Goal: Task Accomplishment & Management: Use online tool/utility

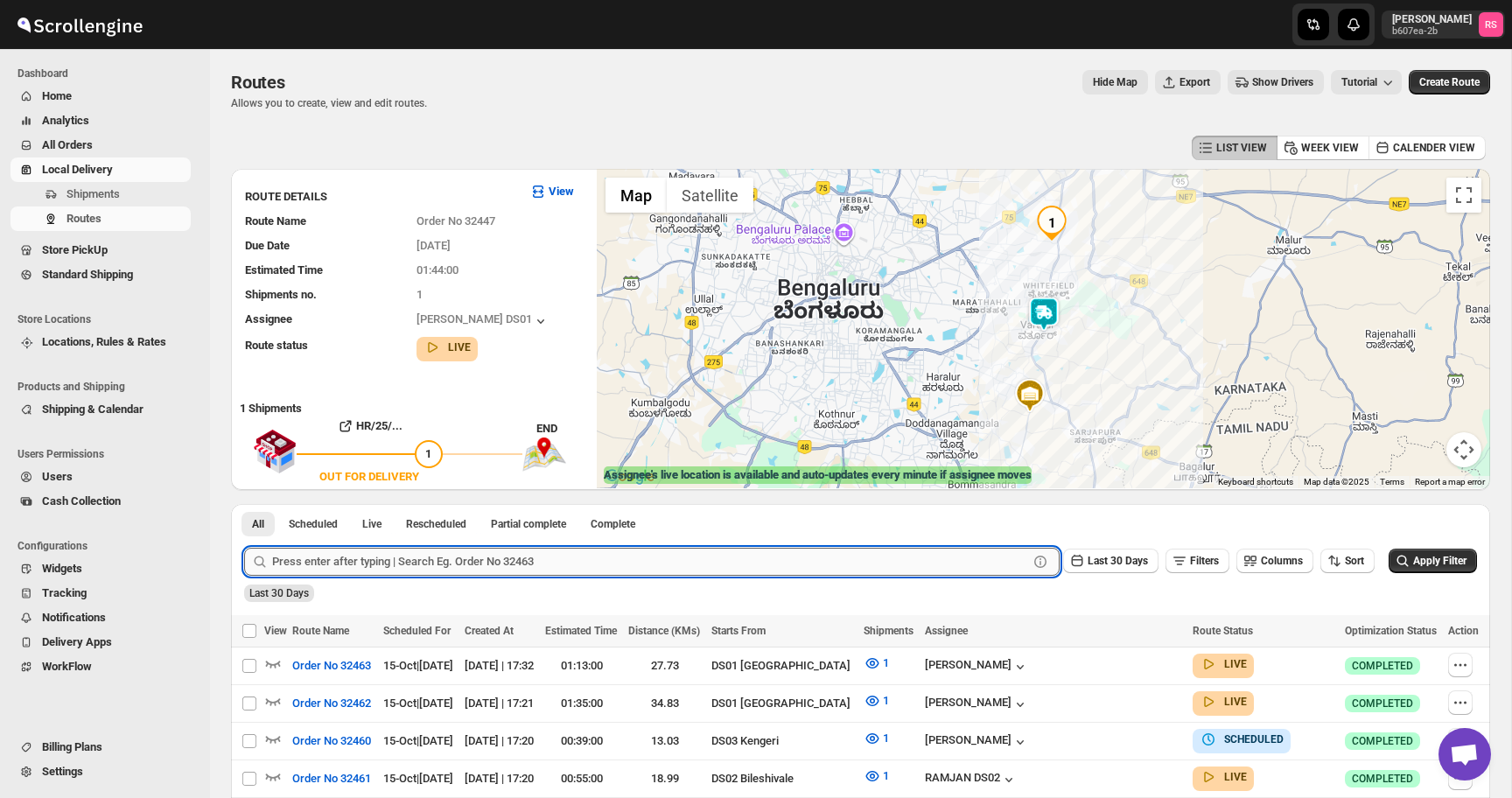
click at [351, 554] on input "text" at bounding box center [650, 562] width 756 height 28
type input "32447"
click at [244, 504] on button "Submit" at bounding box center [269, 513] width 50 height 18
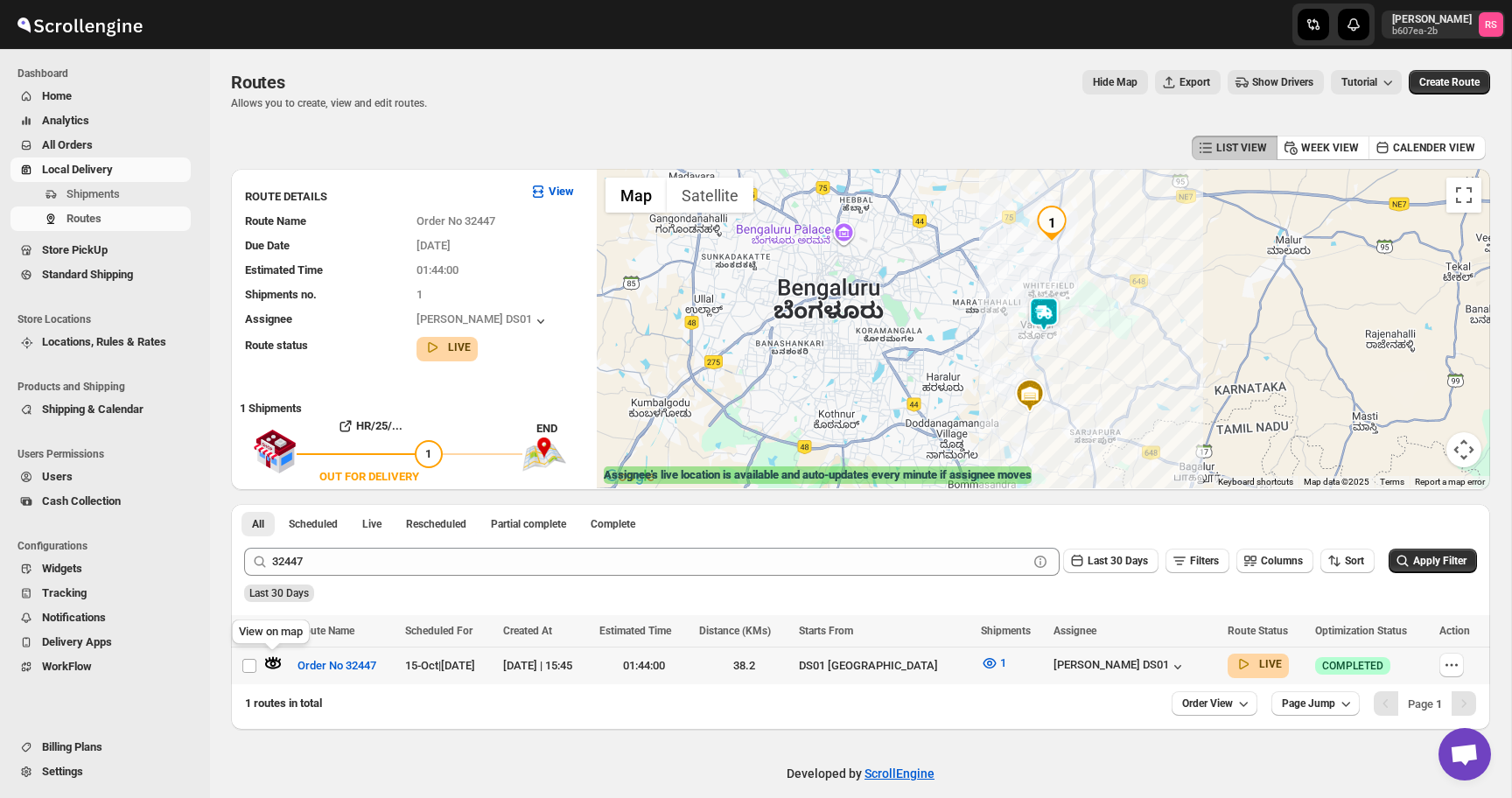
click at [274, 660] on icon "button" at bounding box center [273, 665] width 16 height 10
click at [1105, 276] on button "Close" at bounding box center [1112, 276] width 42 height 42
click at [1006, 663] on span "1" at bounding box center [1003, 662] width 6 height 13
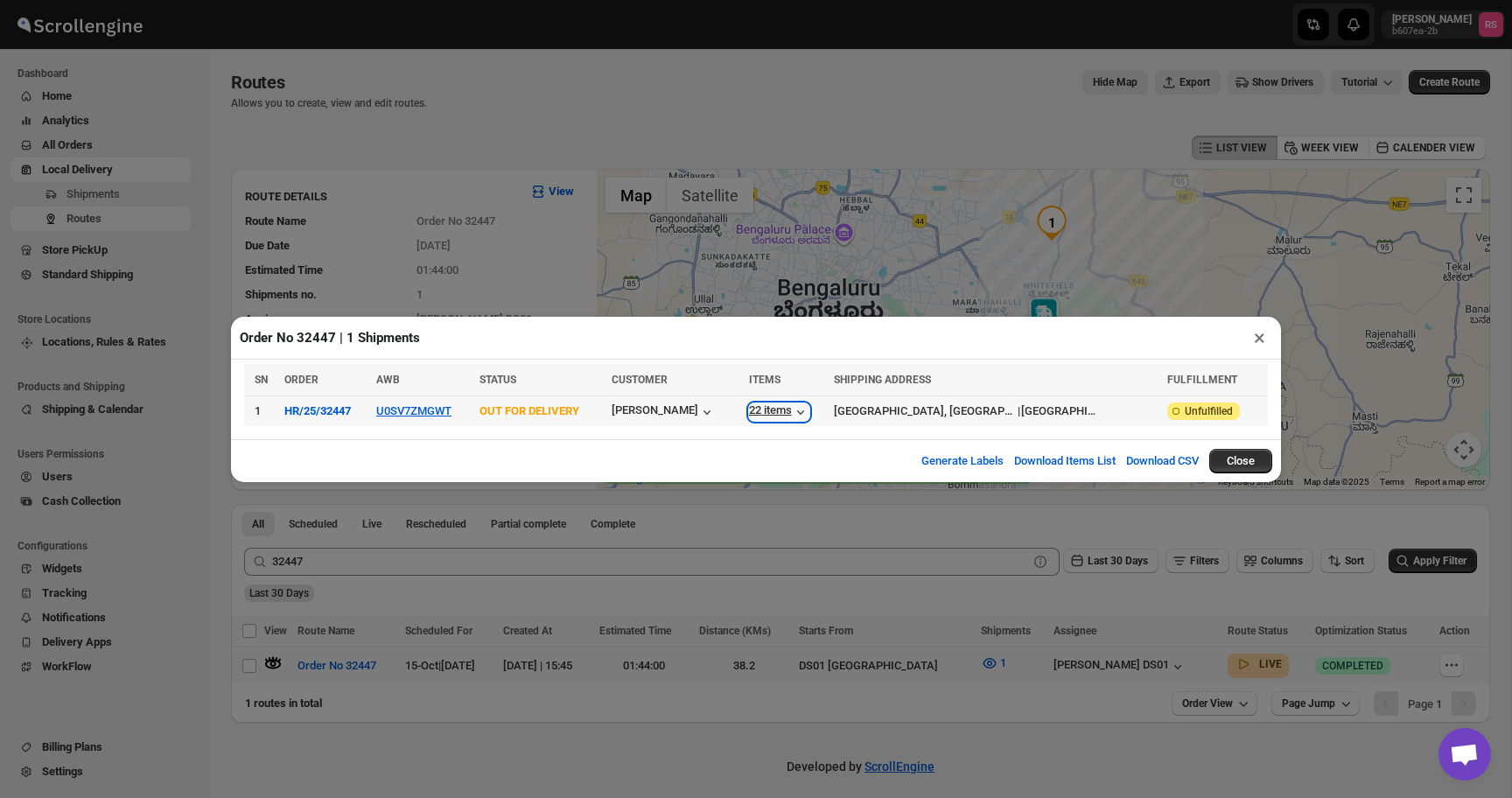
click at [803, 409] on div "22 items" at bounding box center [779, 411] width 60 height 17
click at [1262, 333] on button "×" at bounding box center [1259, 337] width 25 height 24
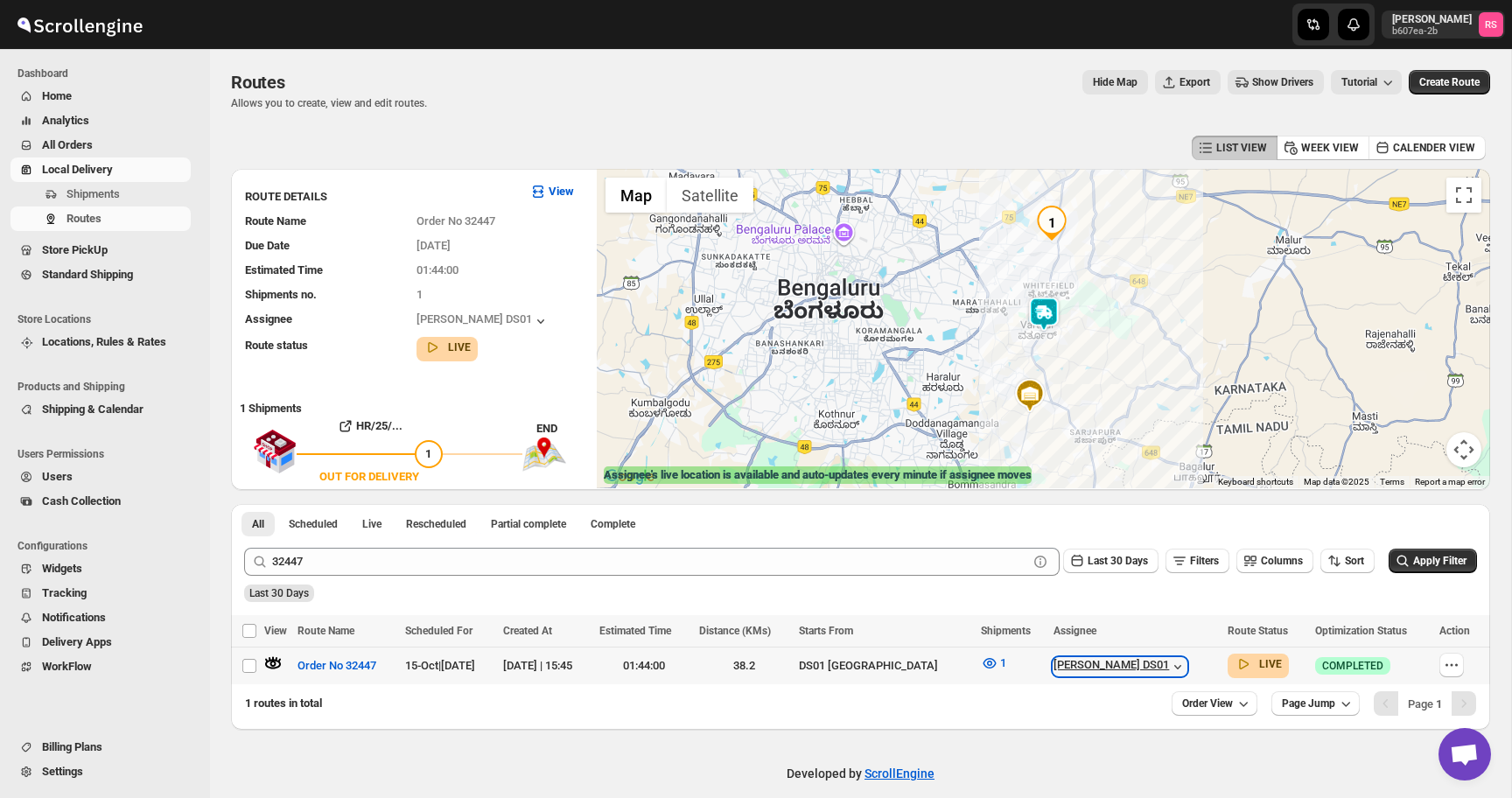
click at [1138, 661] on div "[PERSON_NAME] DS01" at bounding box center [1119, 666] width 133 height 17
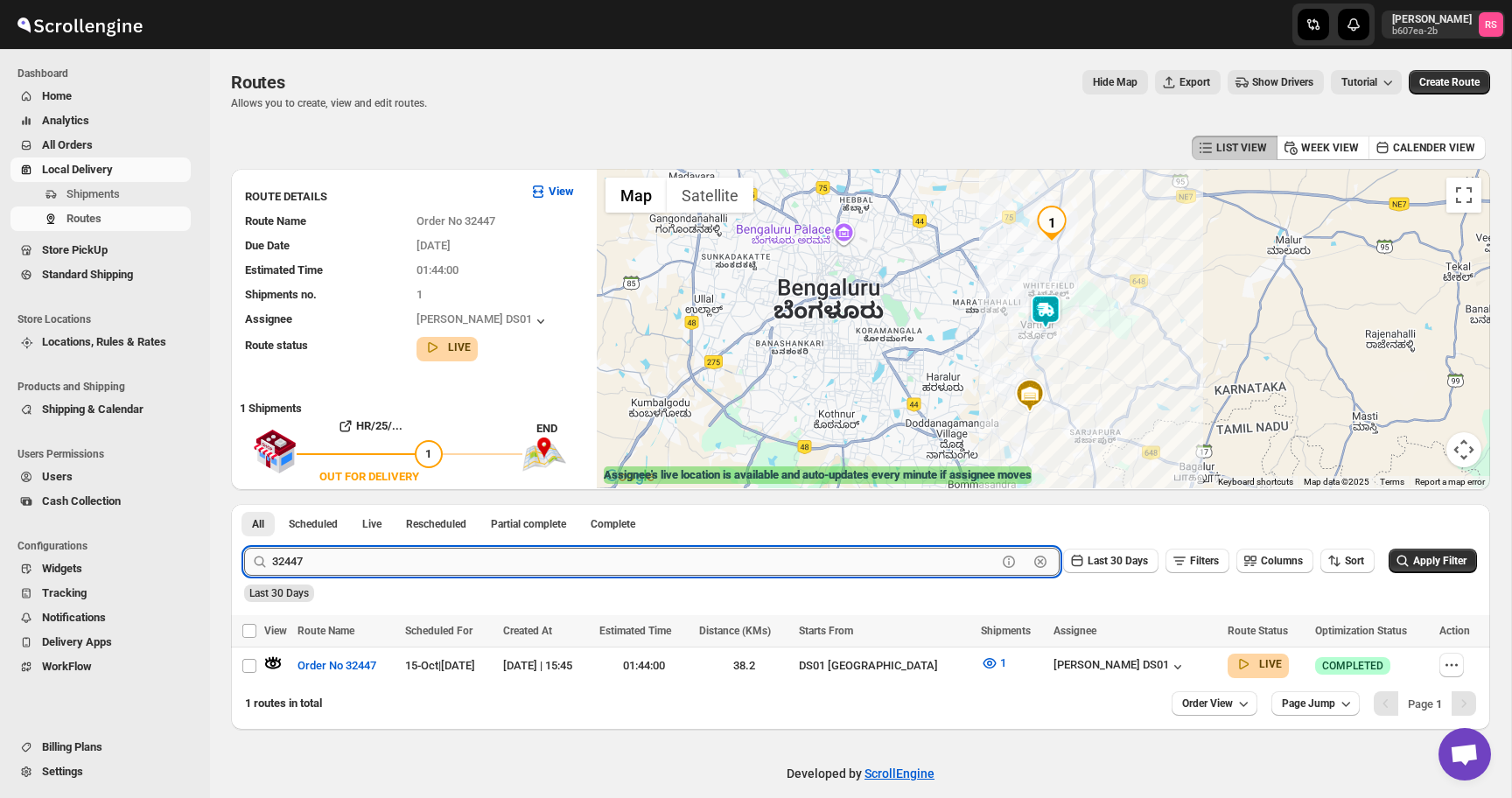
click at [325, 560] on input "32447" at bounding box center [634, 562] width 724 height 28
click at [107, 227] on button "Routes" at bounding box center [100, 218] width 180 height 24
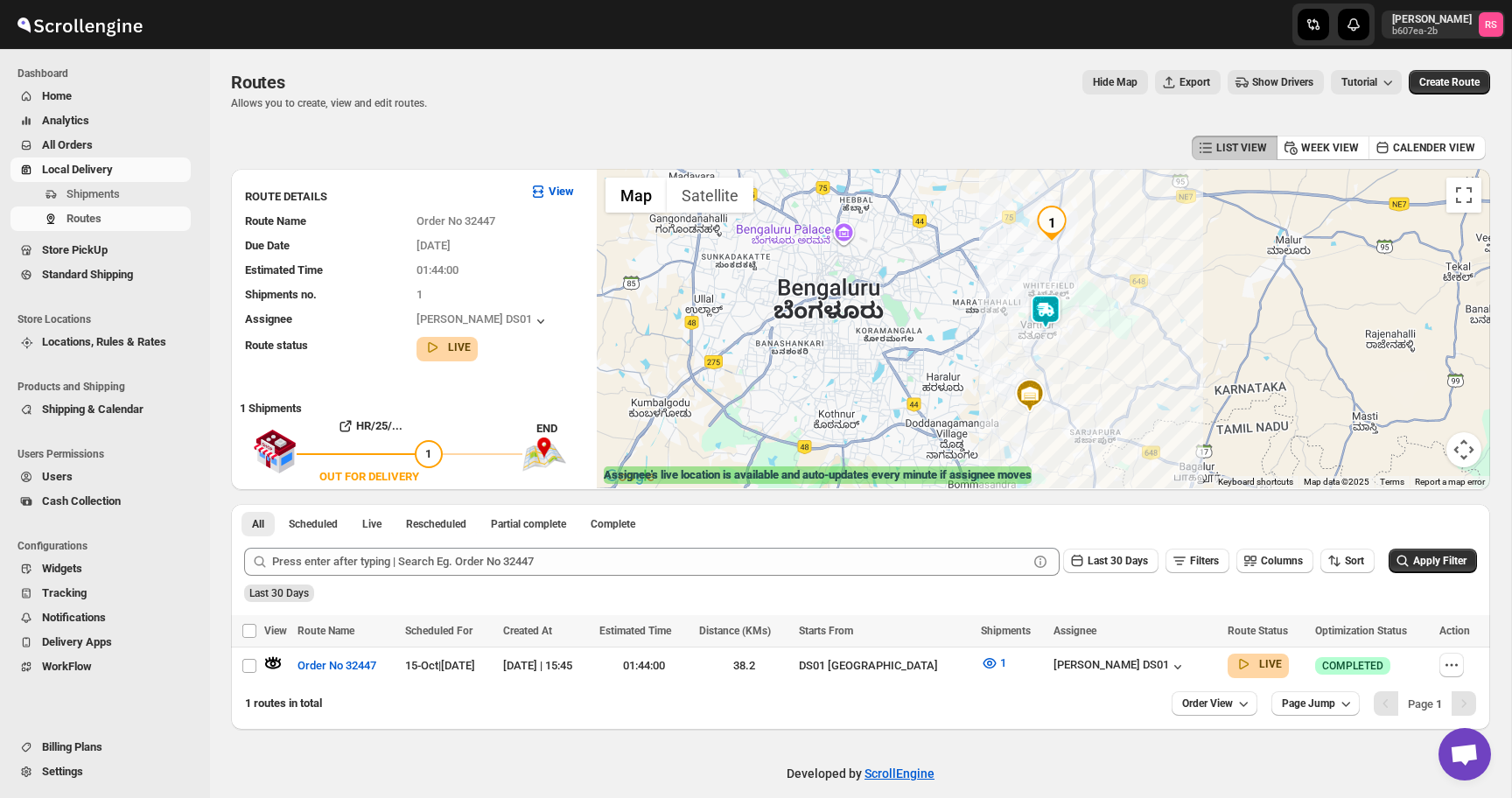
click at [138, 90] on span "Home" at bounding box center [114, 95] width 145 height 17
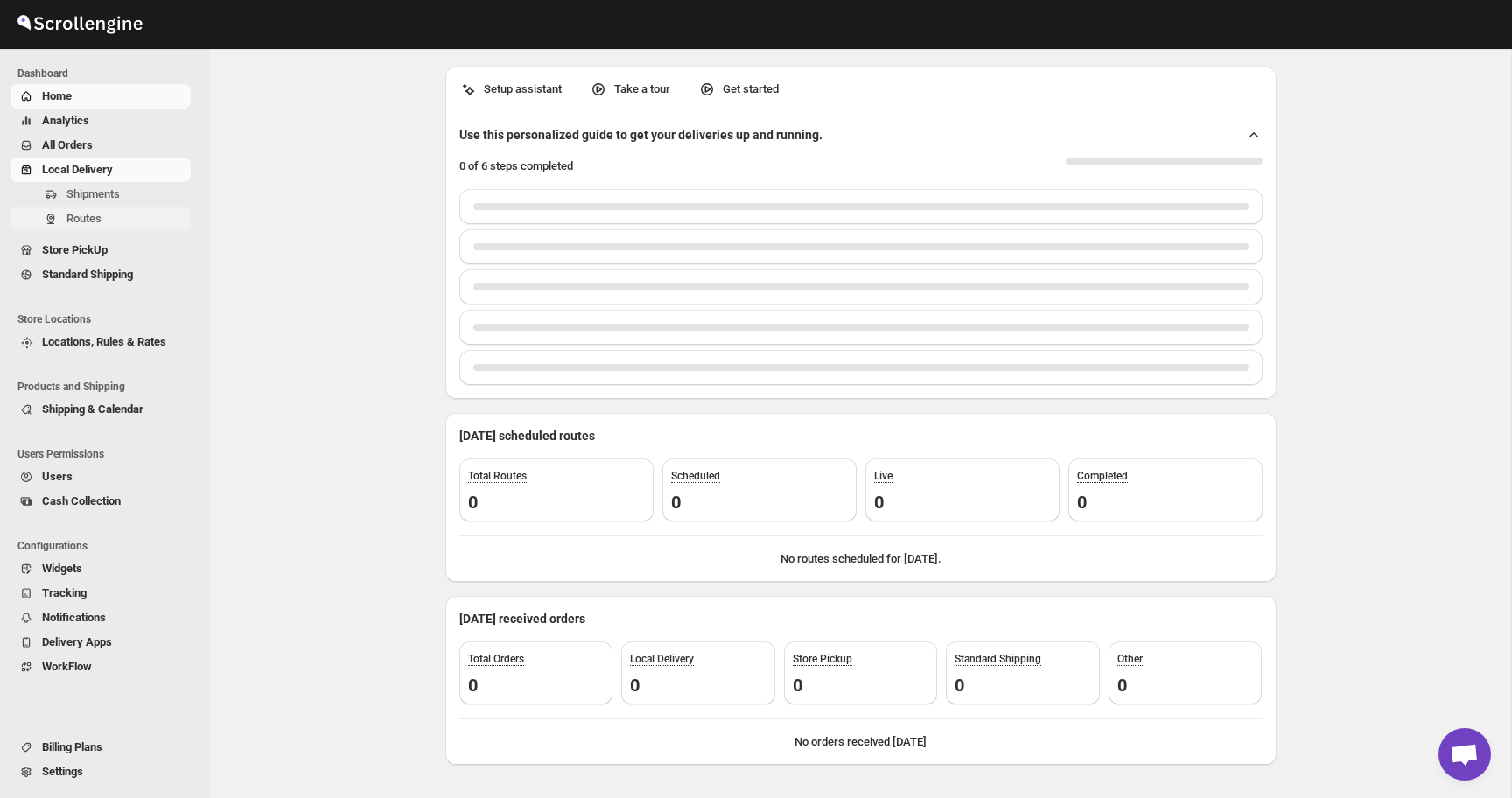
click at [92, 213] on span "Routes" at bounding box center [83, 218] width 35 height 13
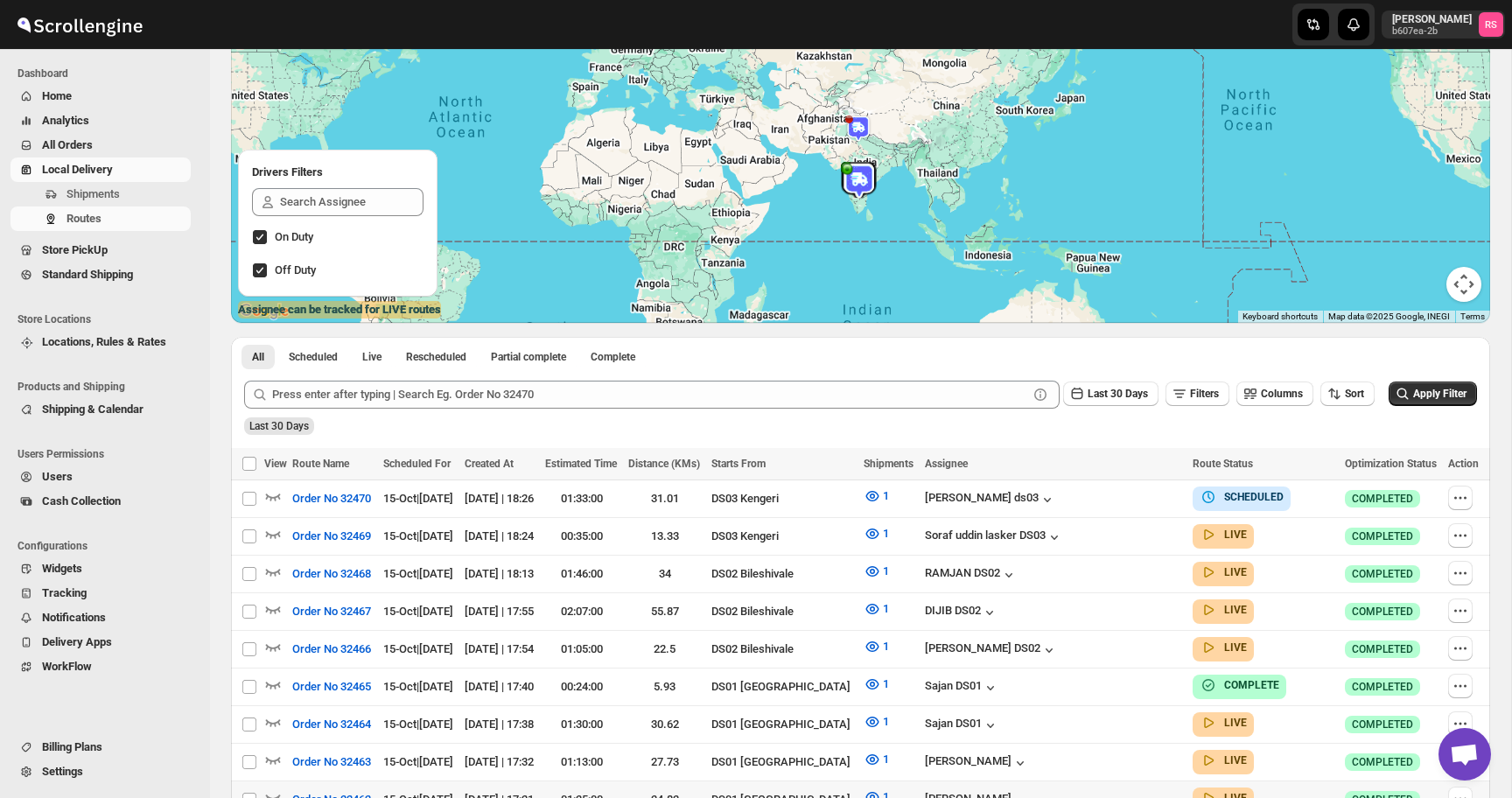
scroll to position [245, 0]
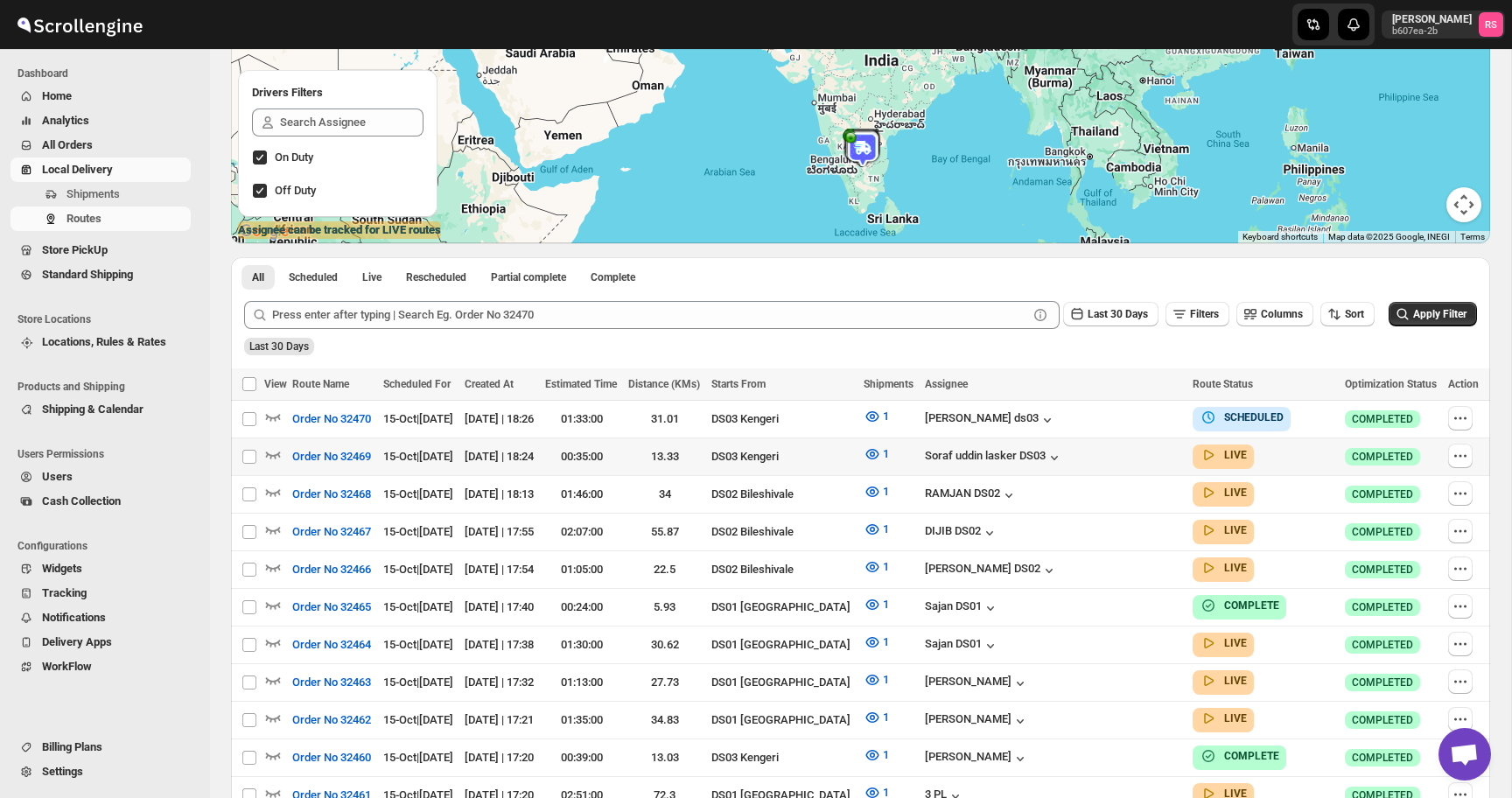
click at [248, 450] on input "Select route" at bounding box center [249, 457] width 14 height 14
checkbox input "true"
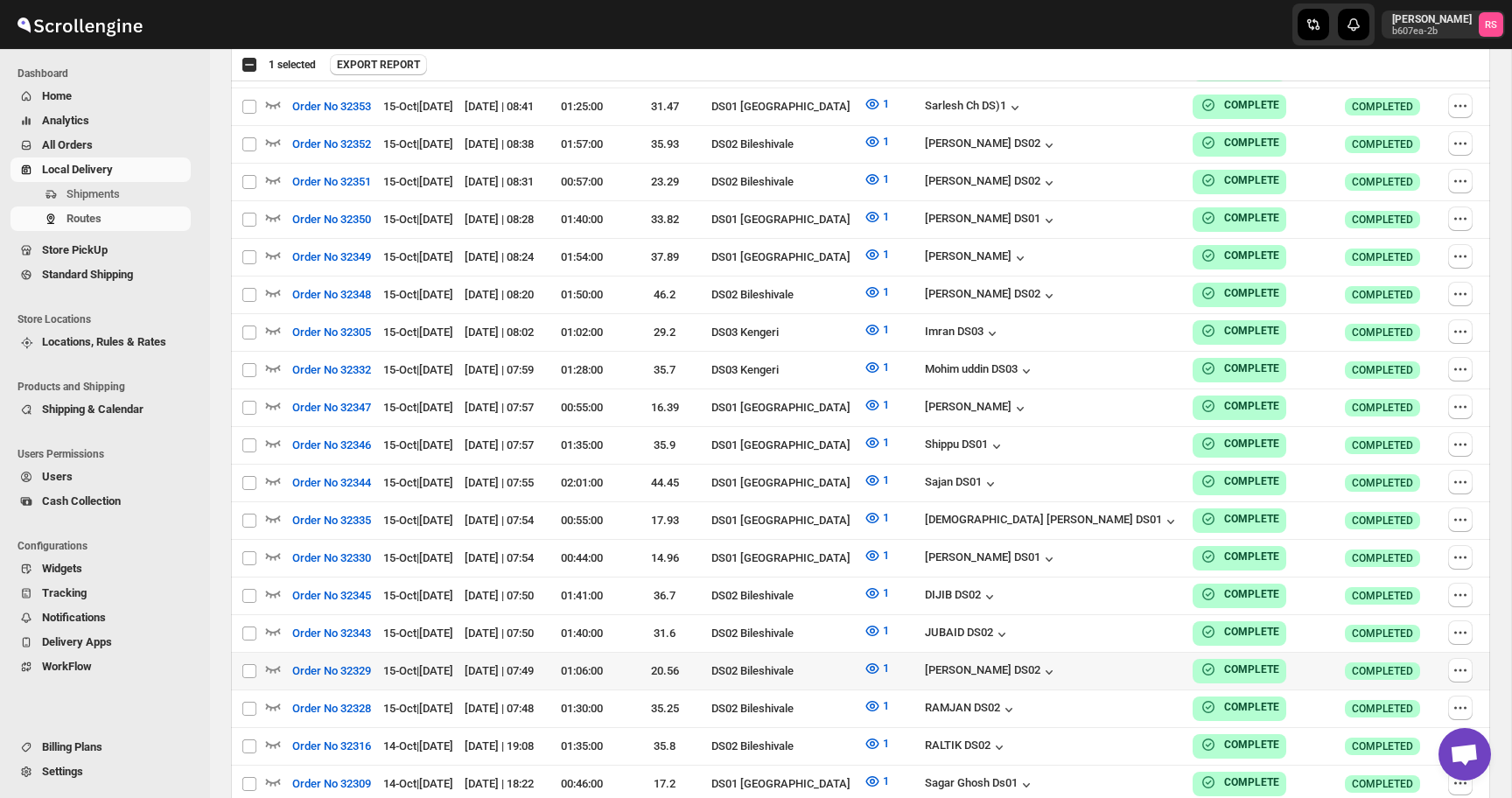
scroll to position [4573, 0]
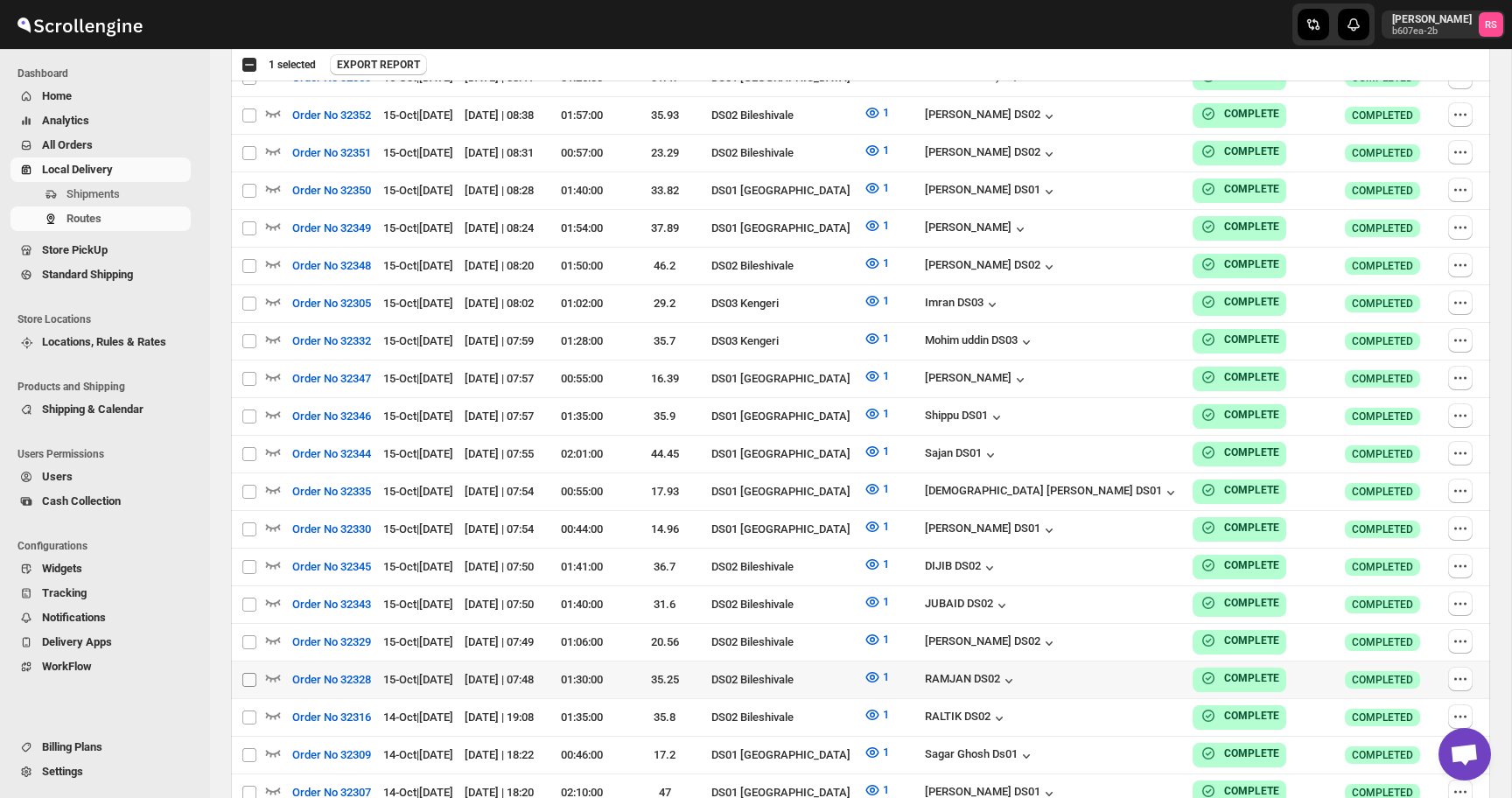
click at [246, 673] on input "Select route" at bounding box center [249, 680] width 14 height 14
checkbox input "true"
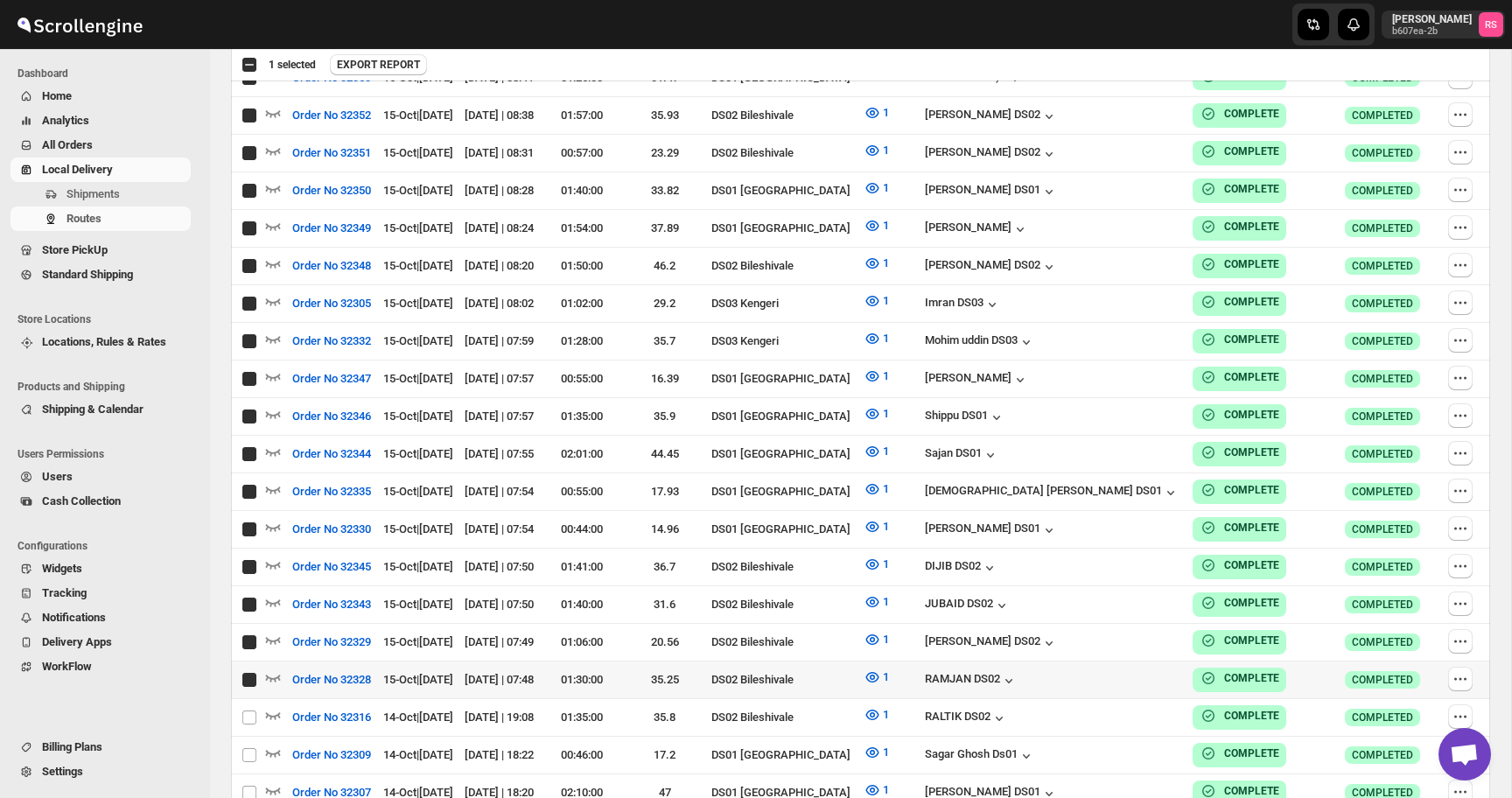
checkbox input "true"
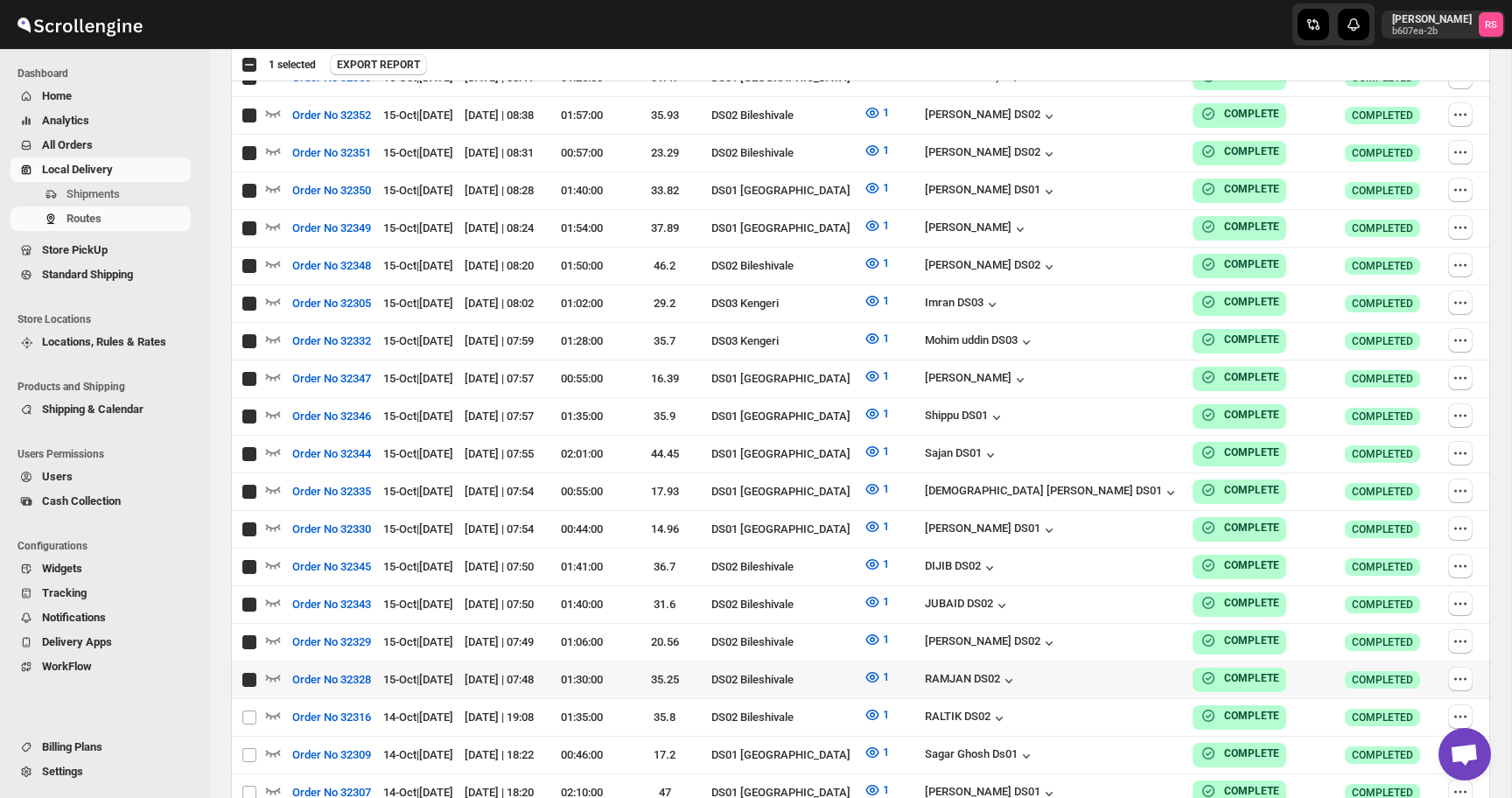
checkbox input "true"
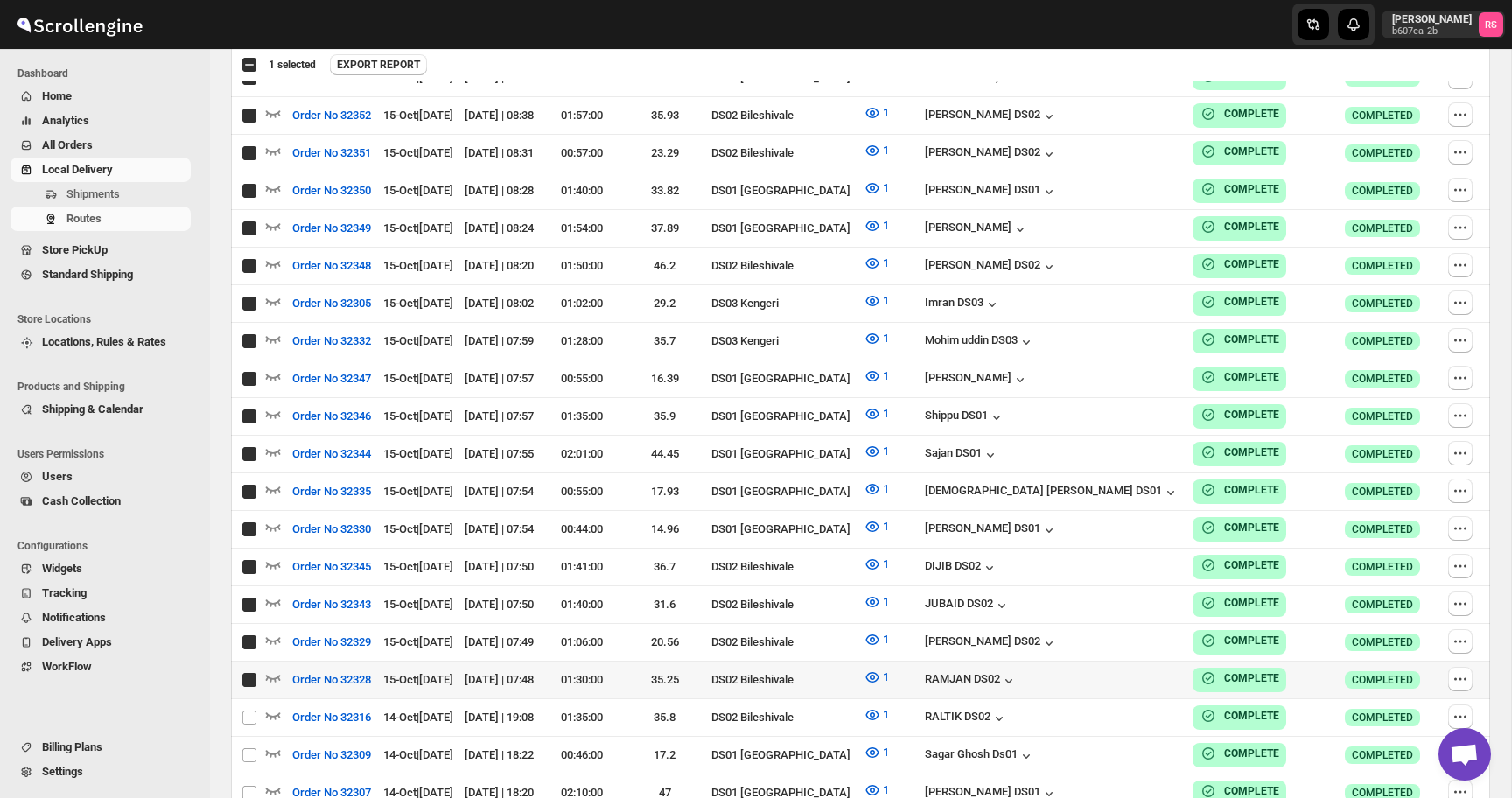
checkbox input "true"
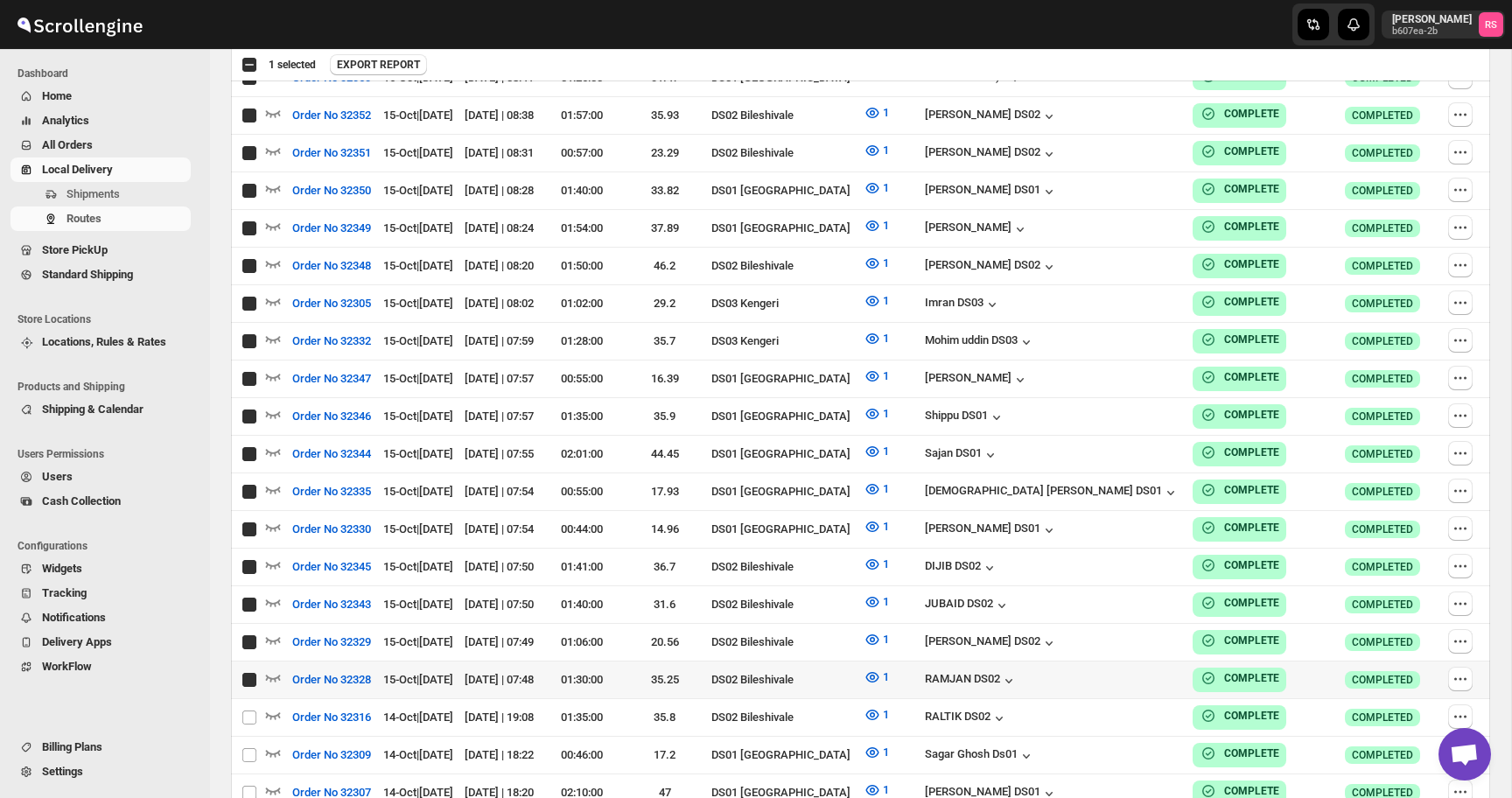
checkbox input "true"
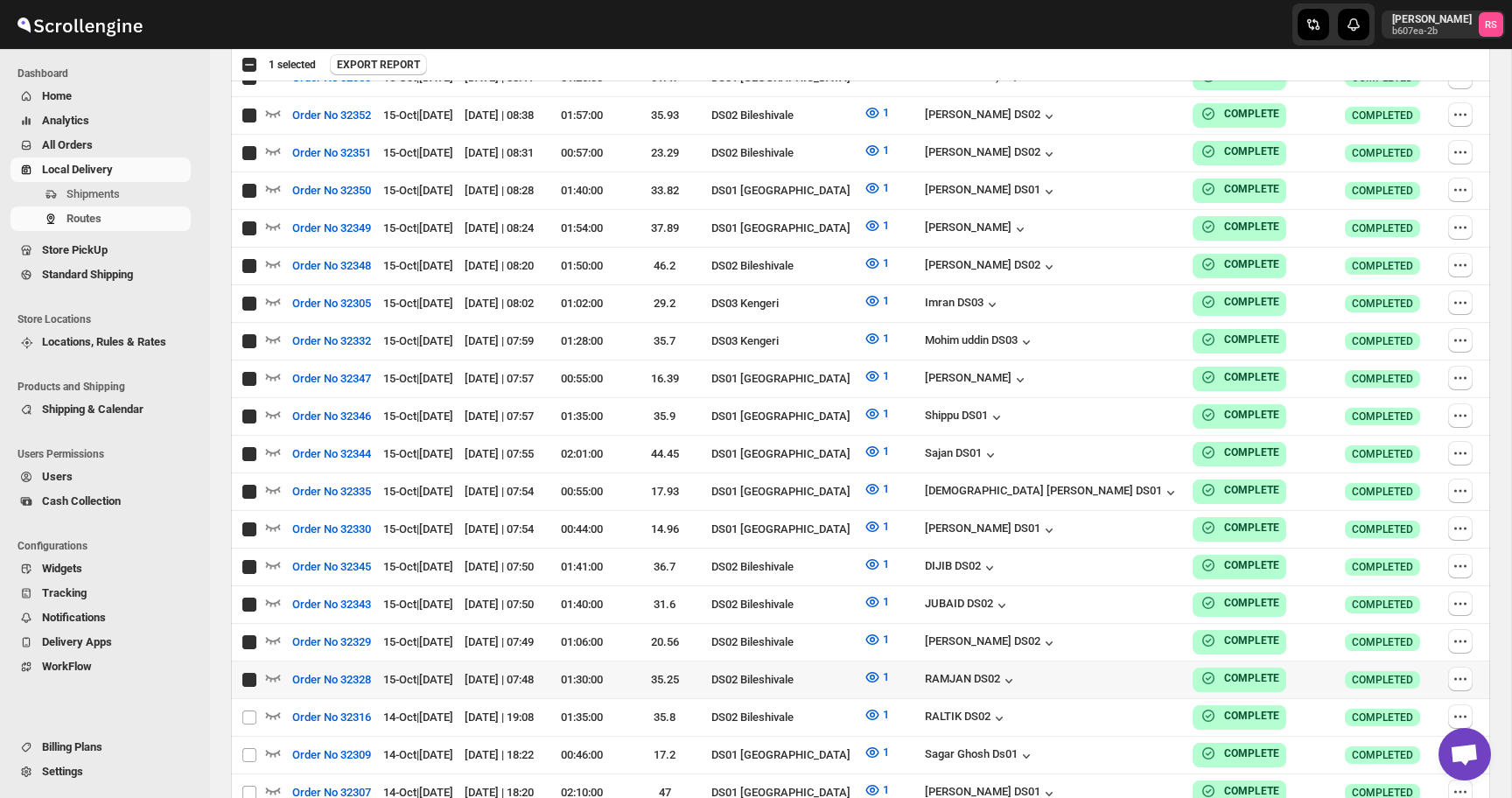
checkbox input "true"
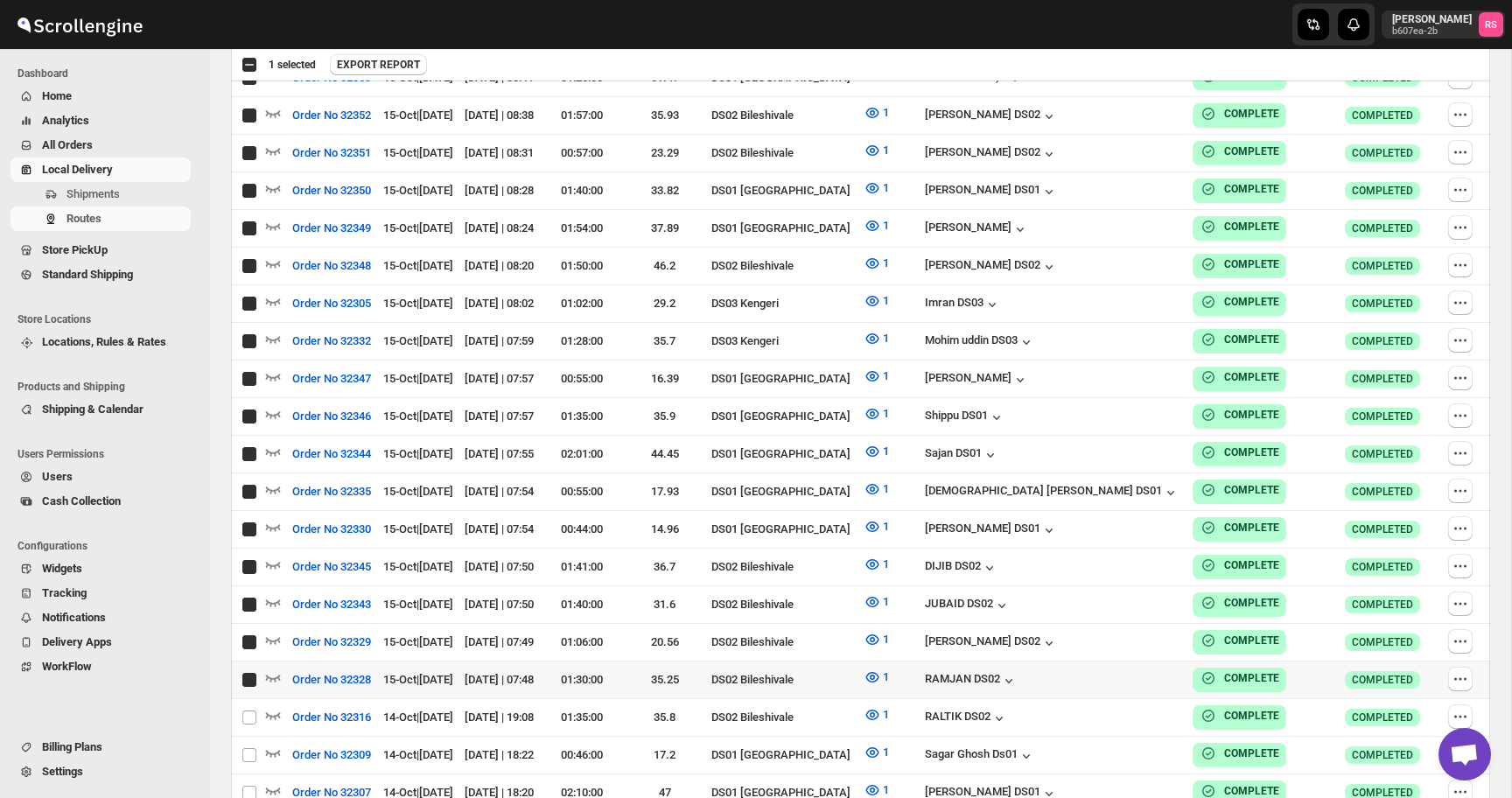
checkbox input "true"
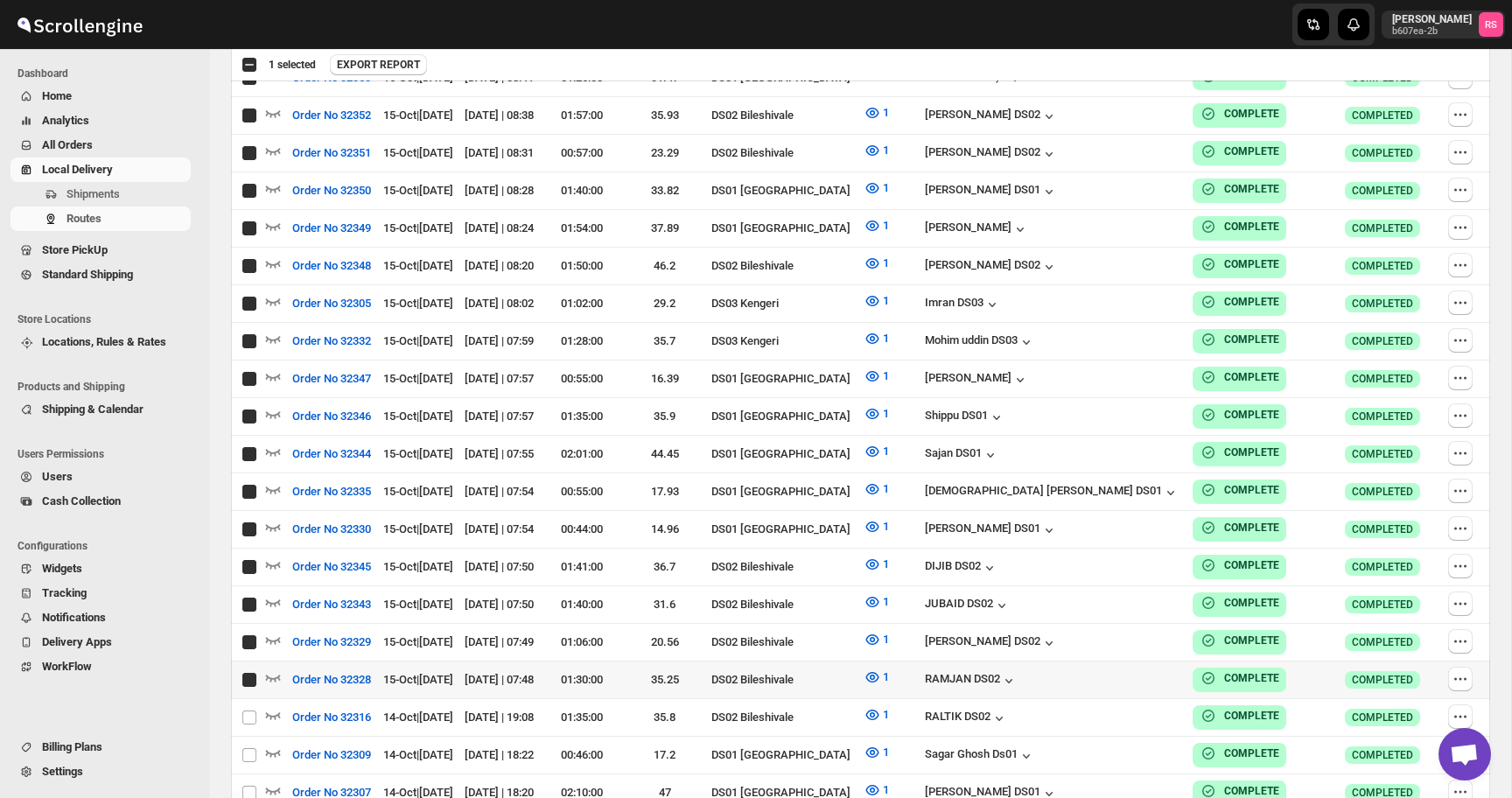
checkbox input "true"
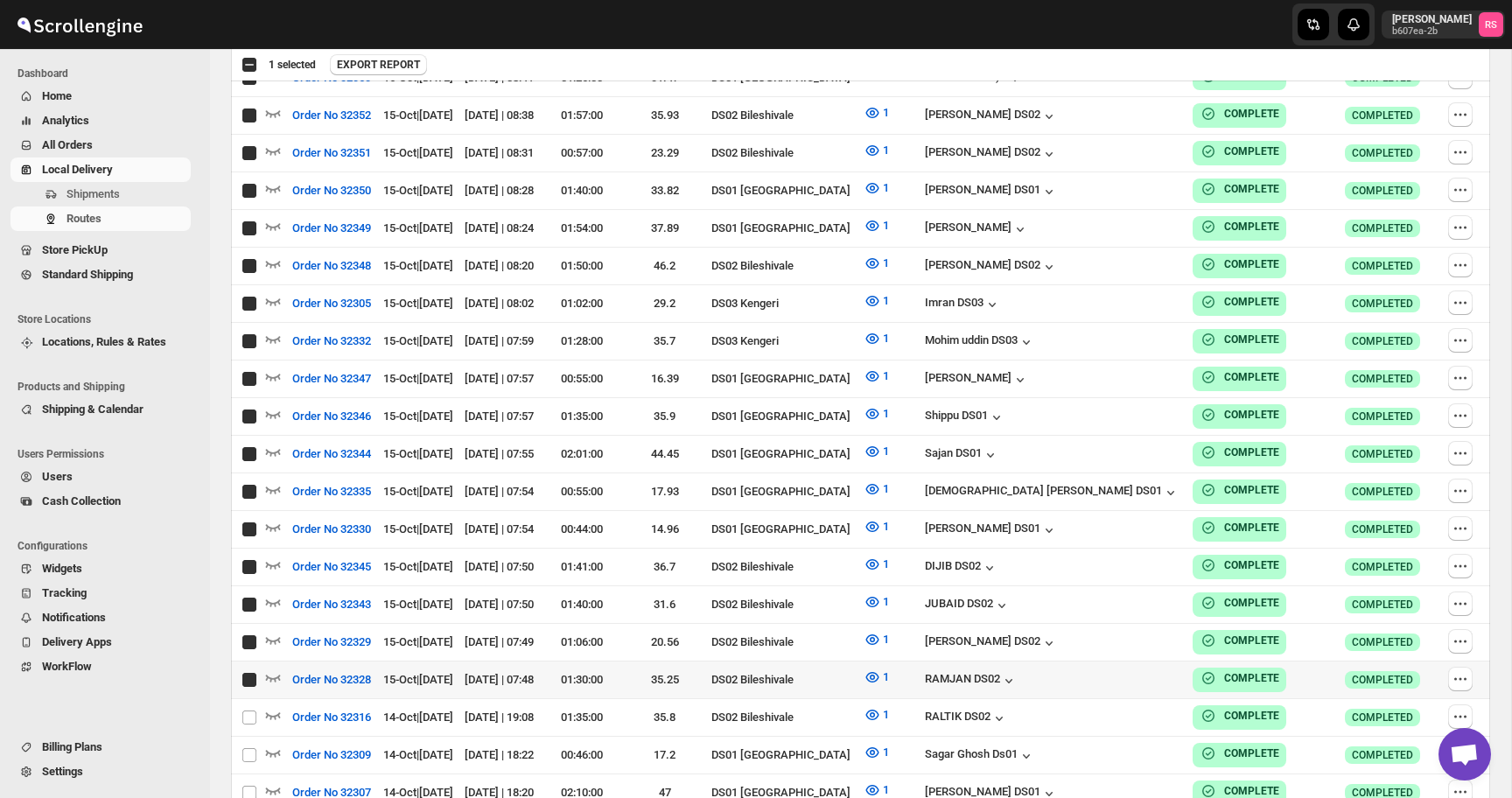
checkbox input "true"
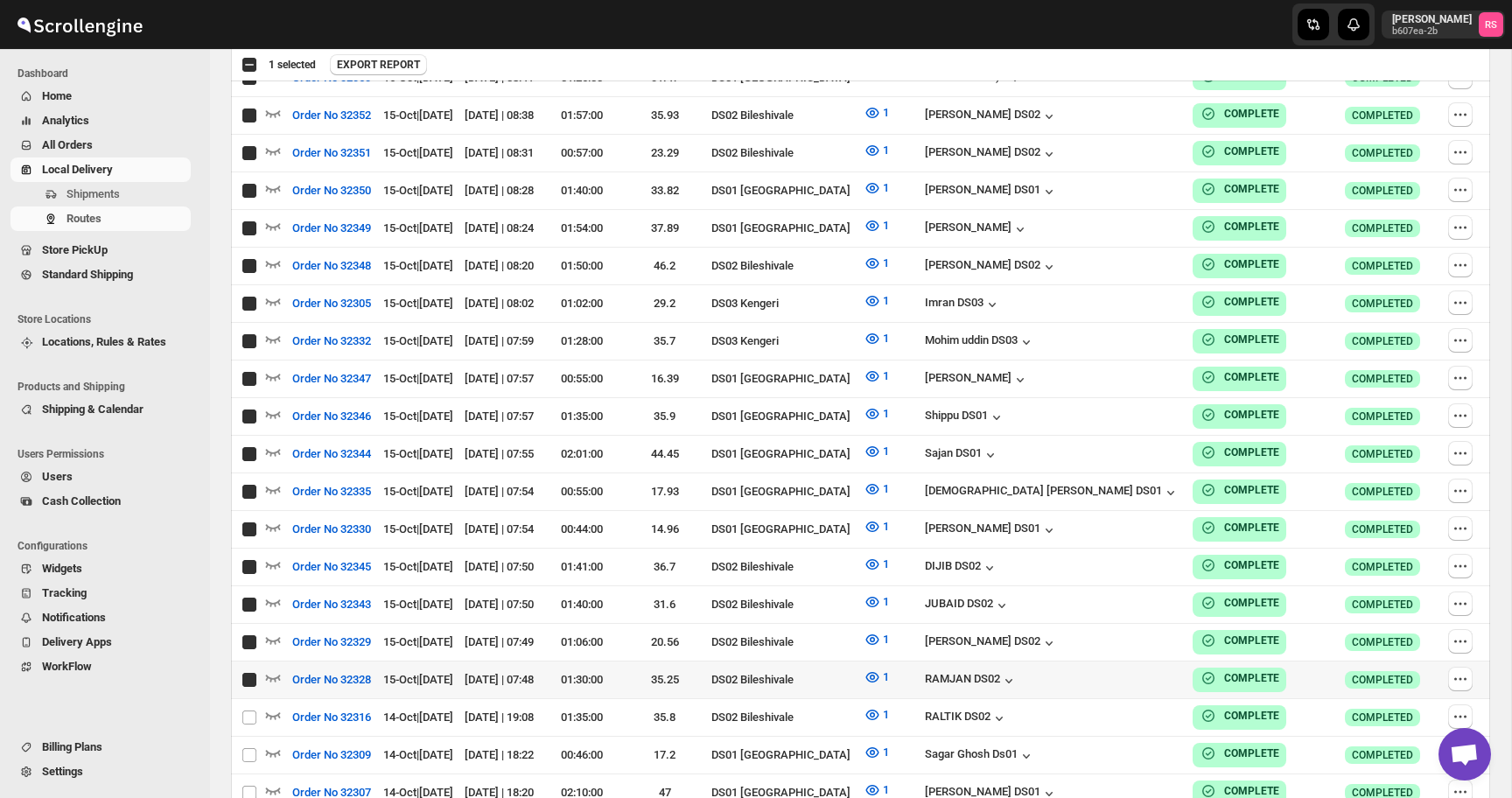
checkbox input "true"
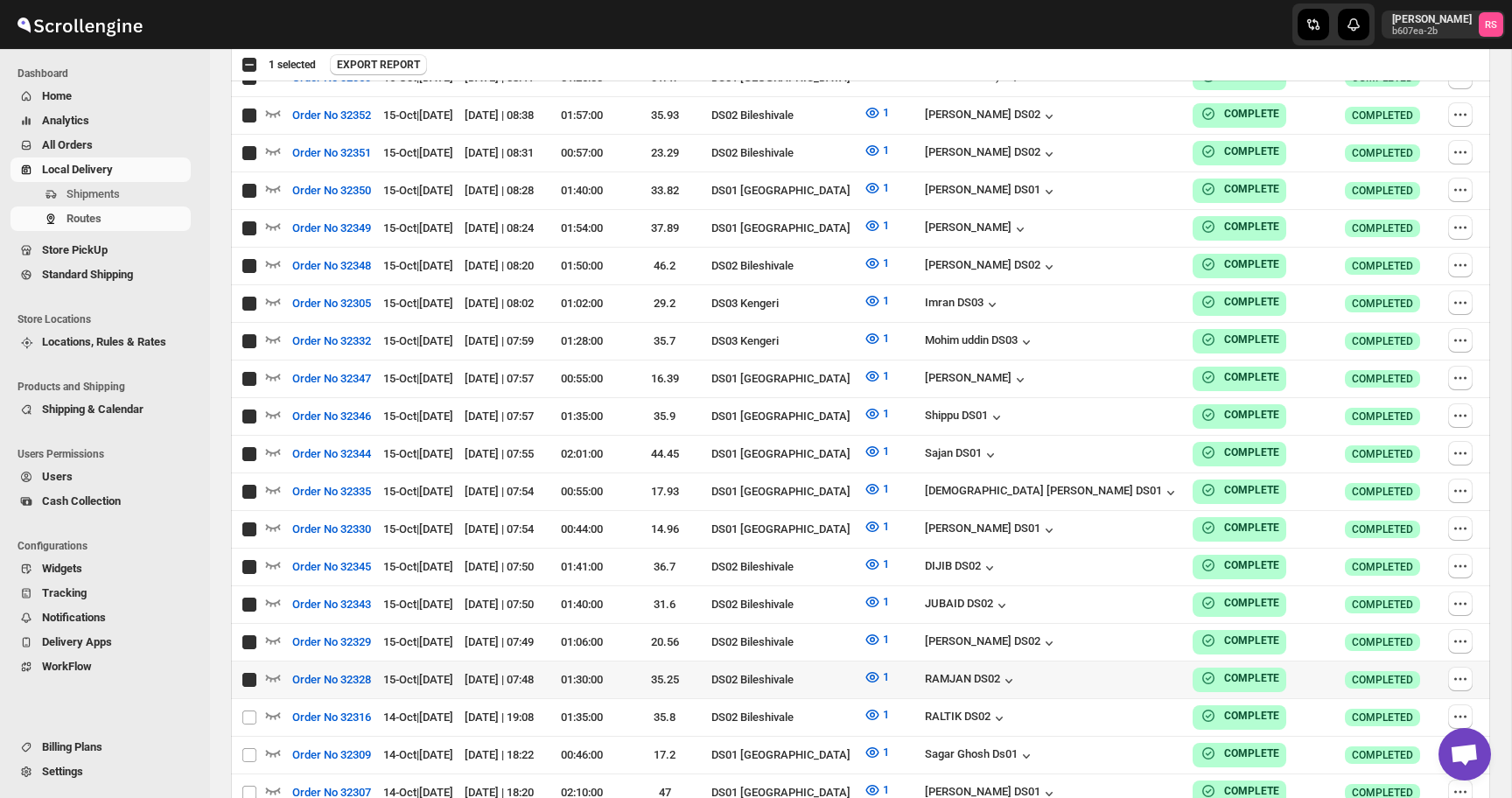
checkbox input "true"
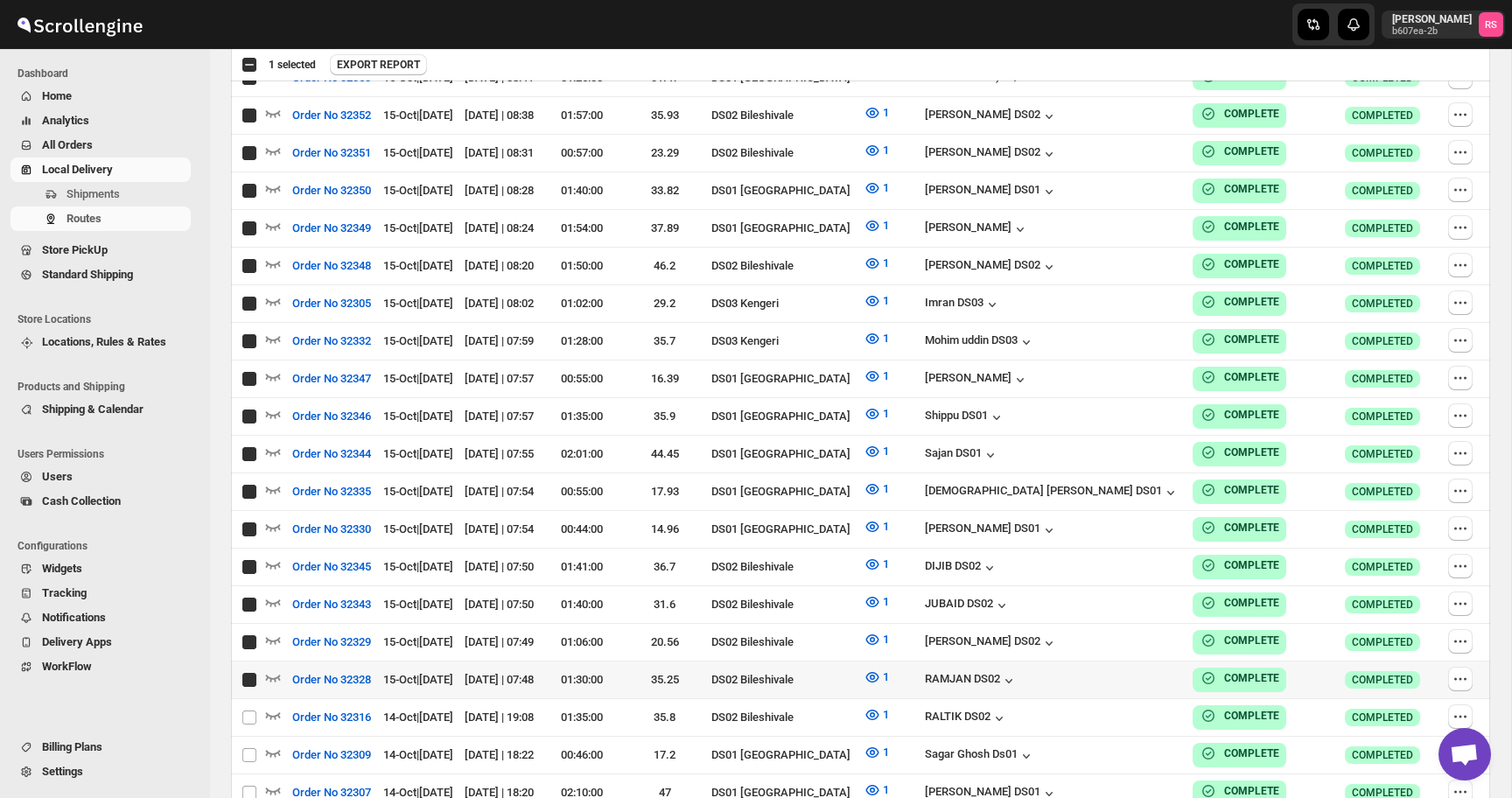
checkbox input "true"
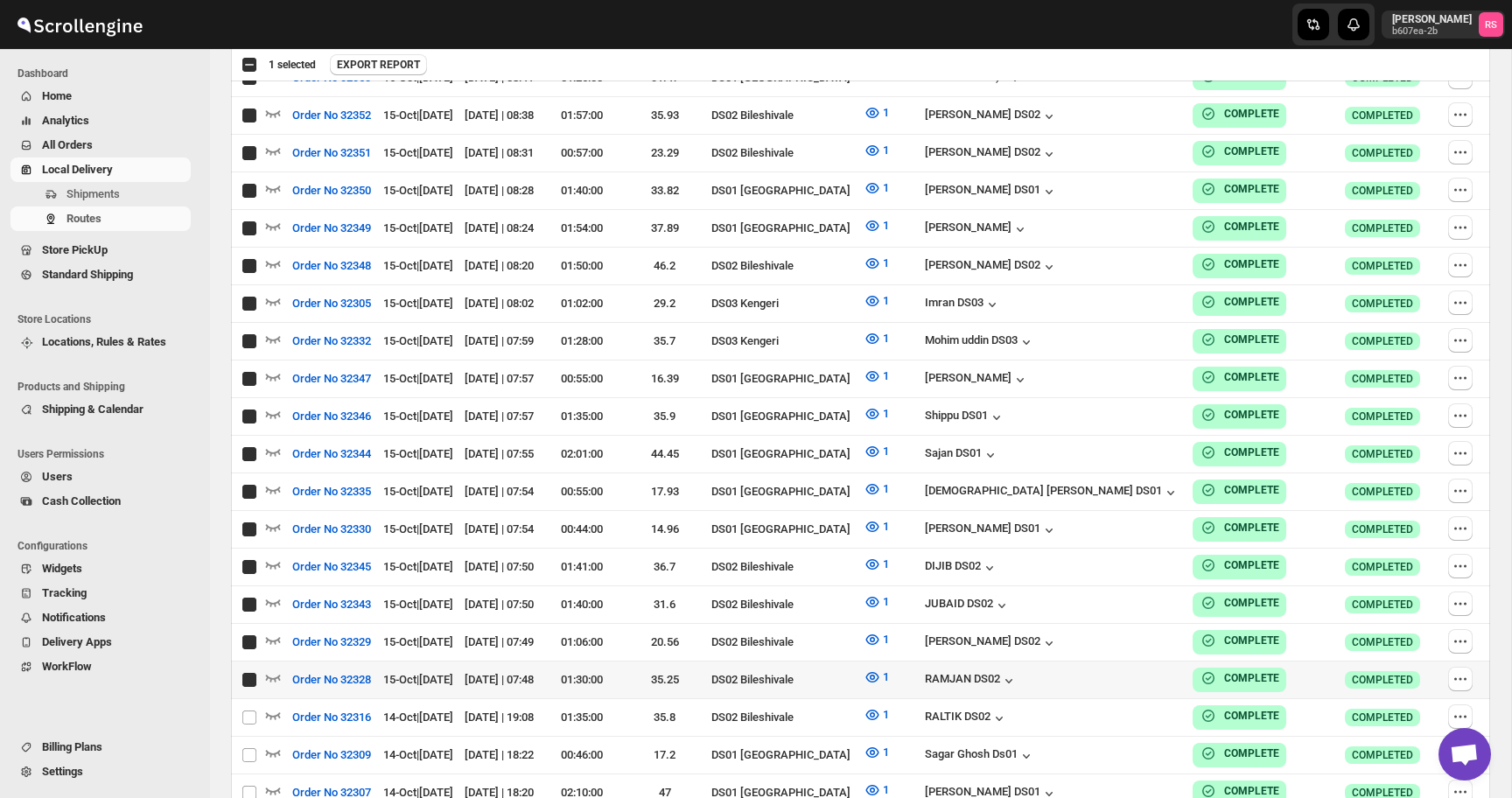
checkbox input "true"
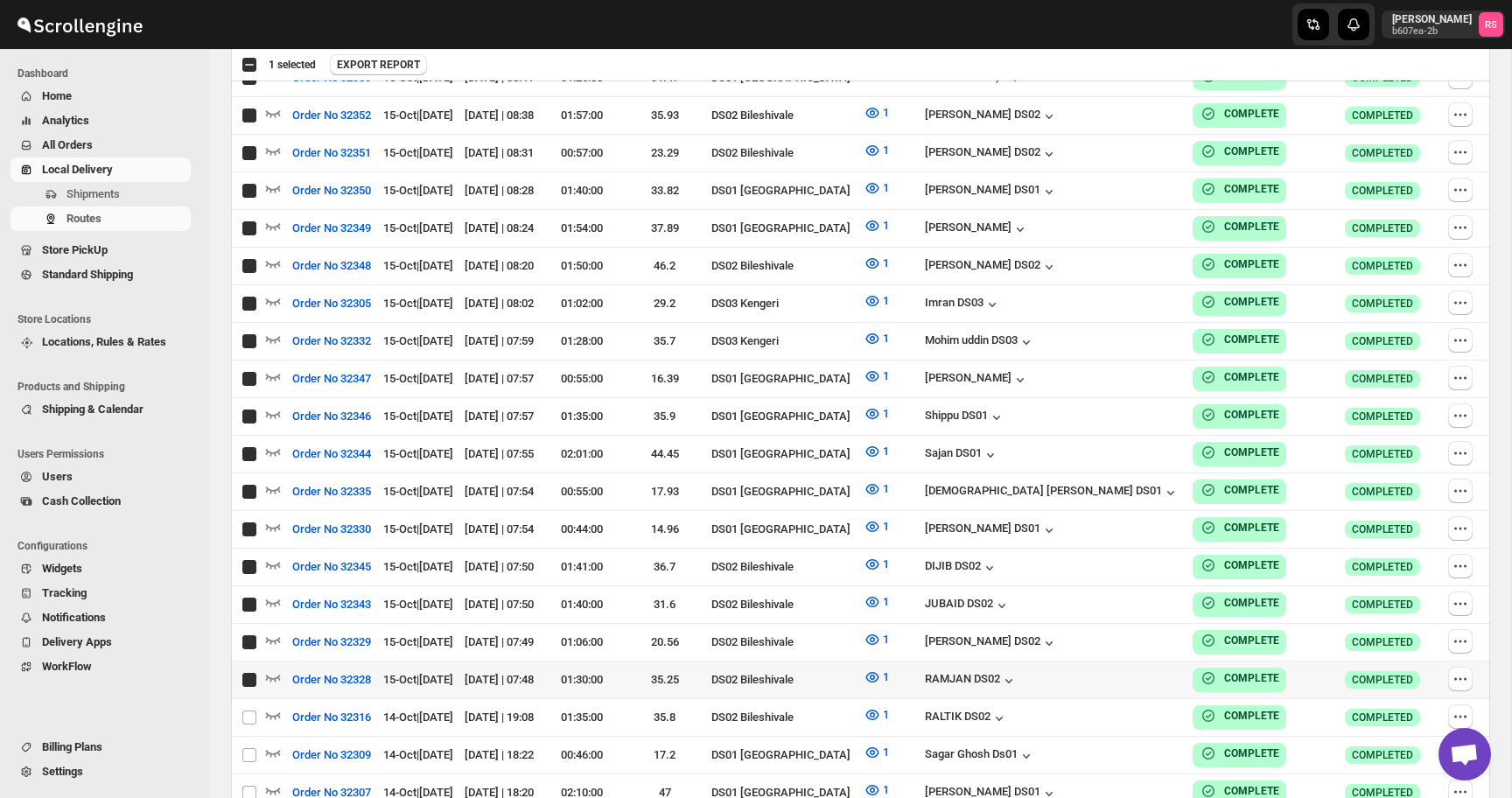
checkbox input "true"
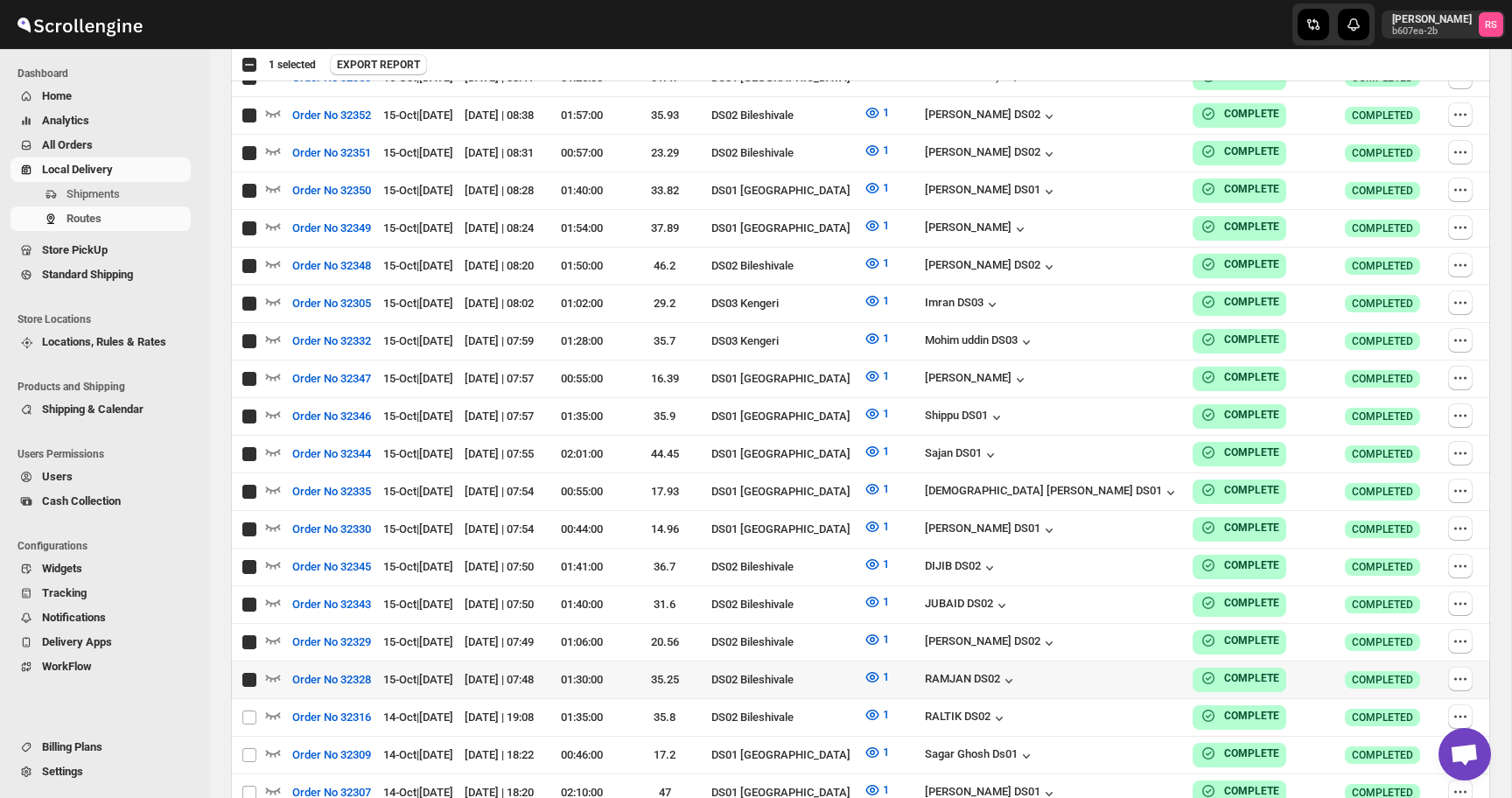
checkbox input "true"
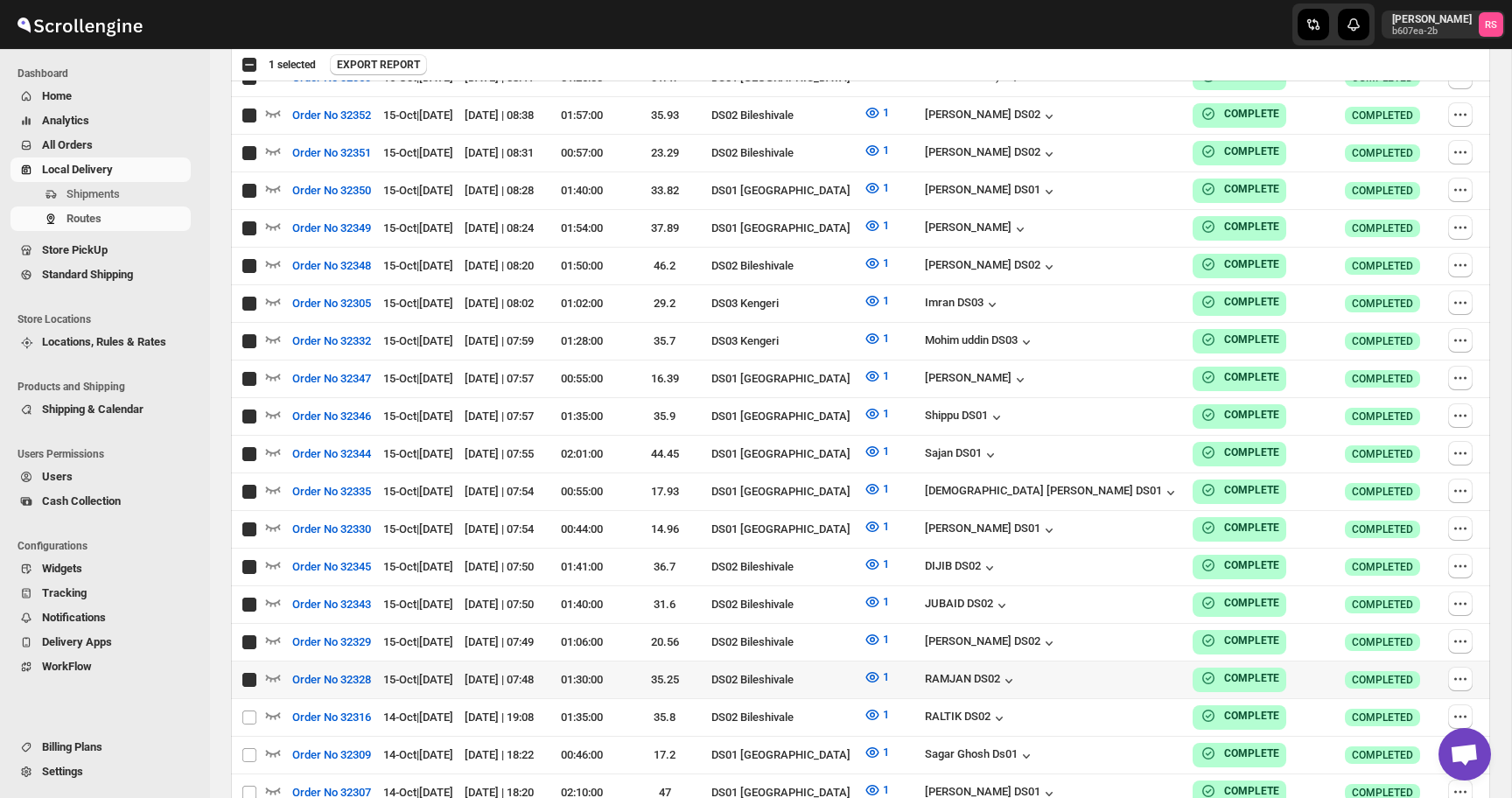
checkbox input "true"
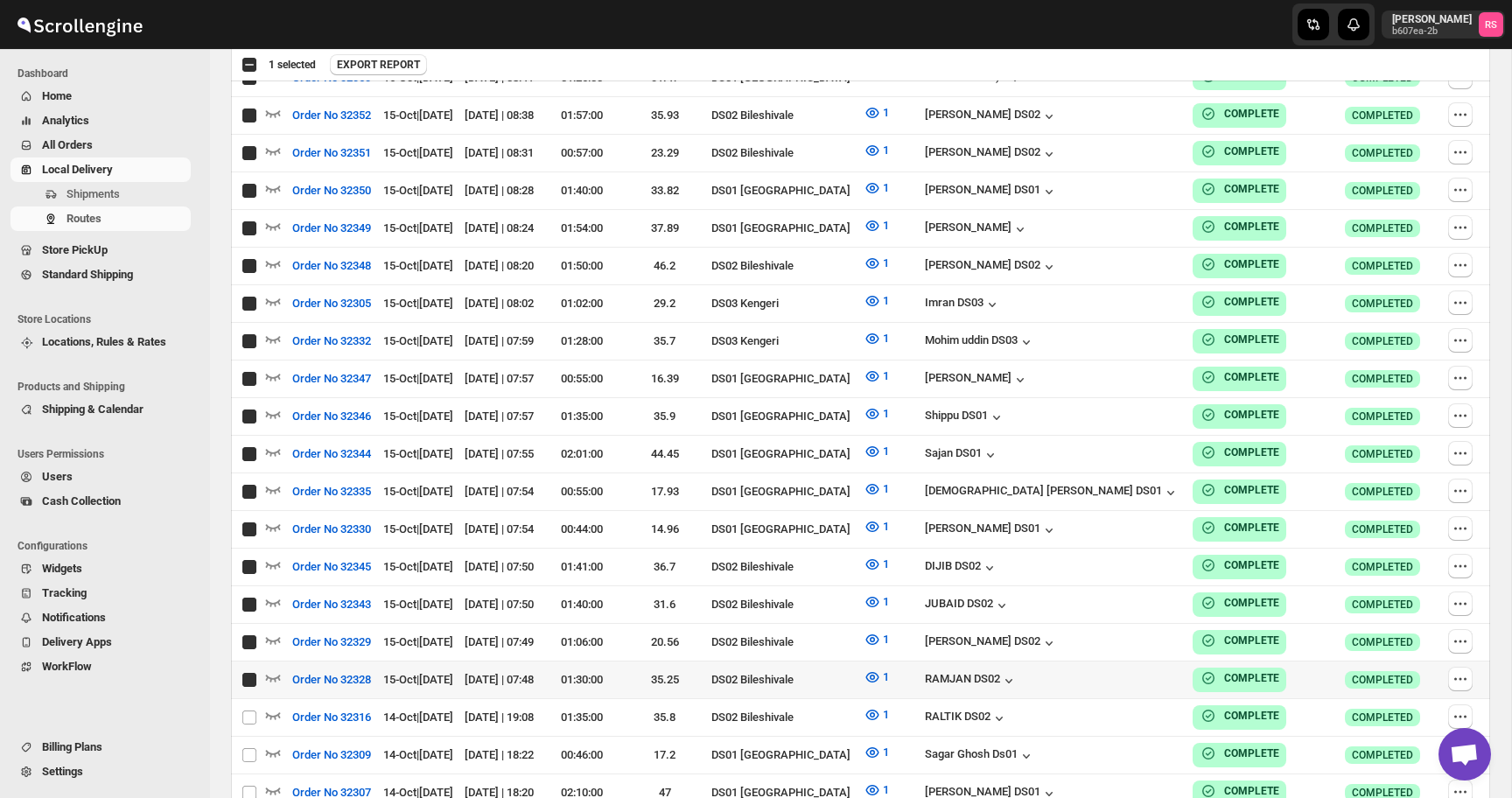
checkbox input "true"
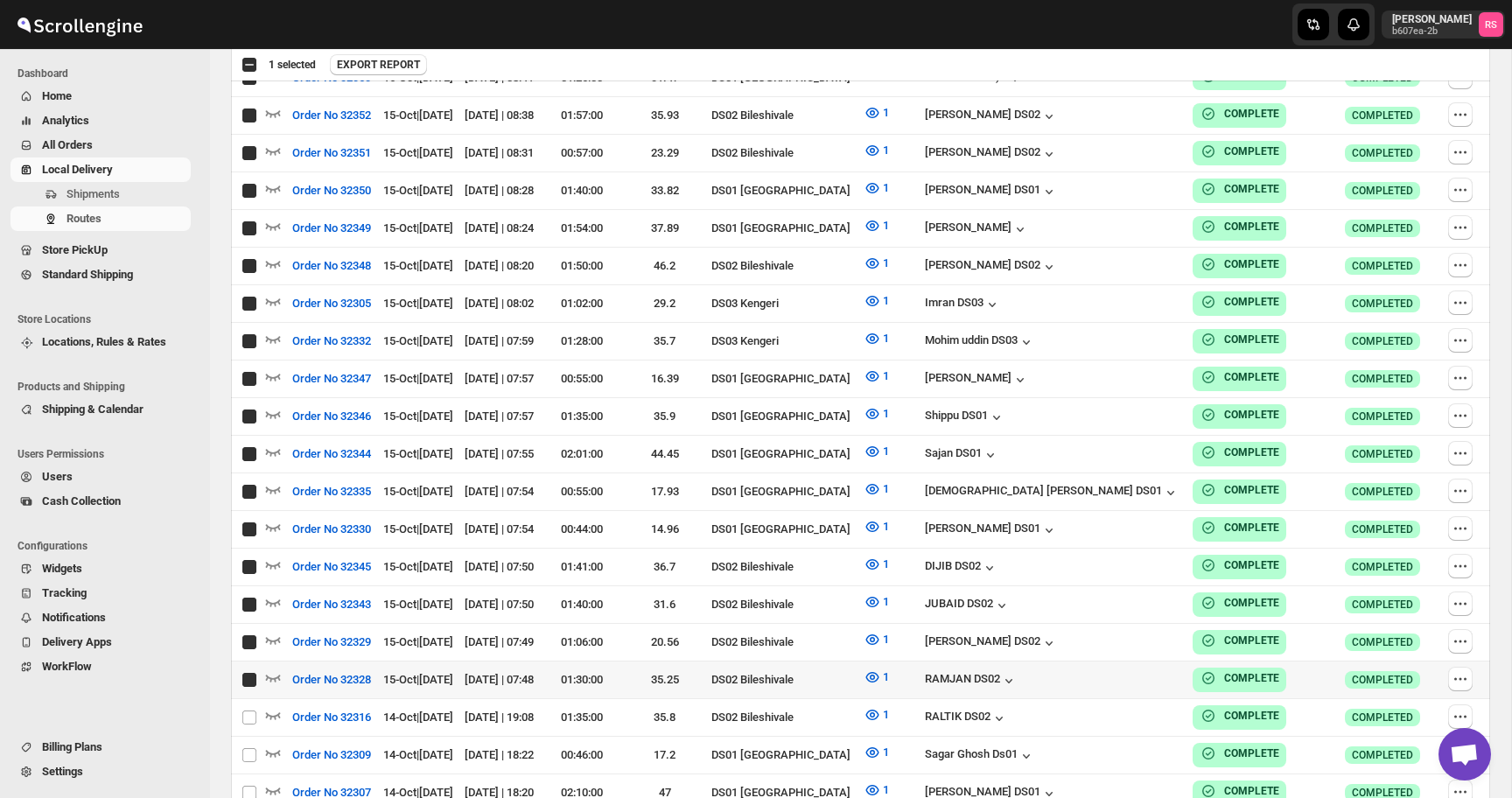
checkbox input "true"
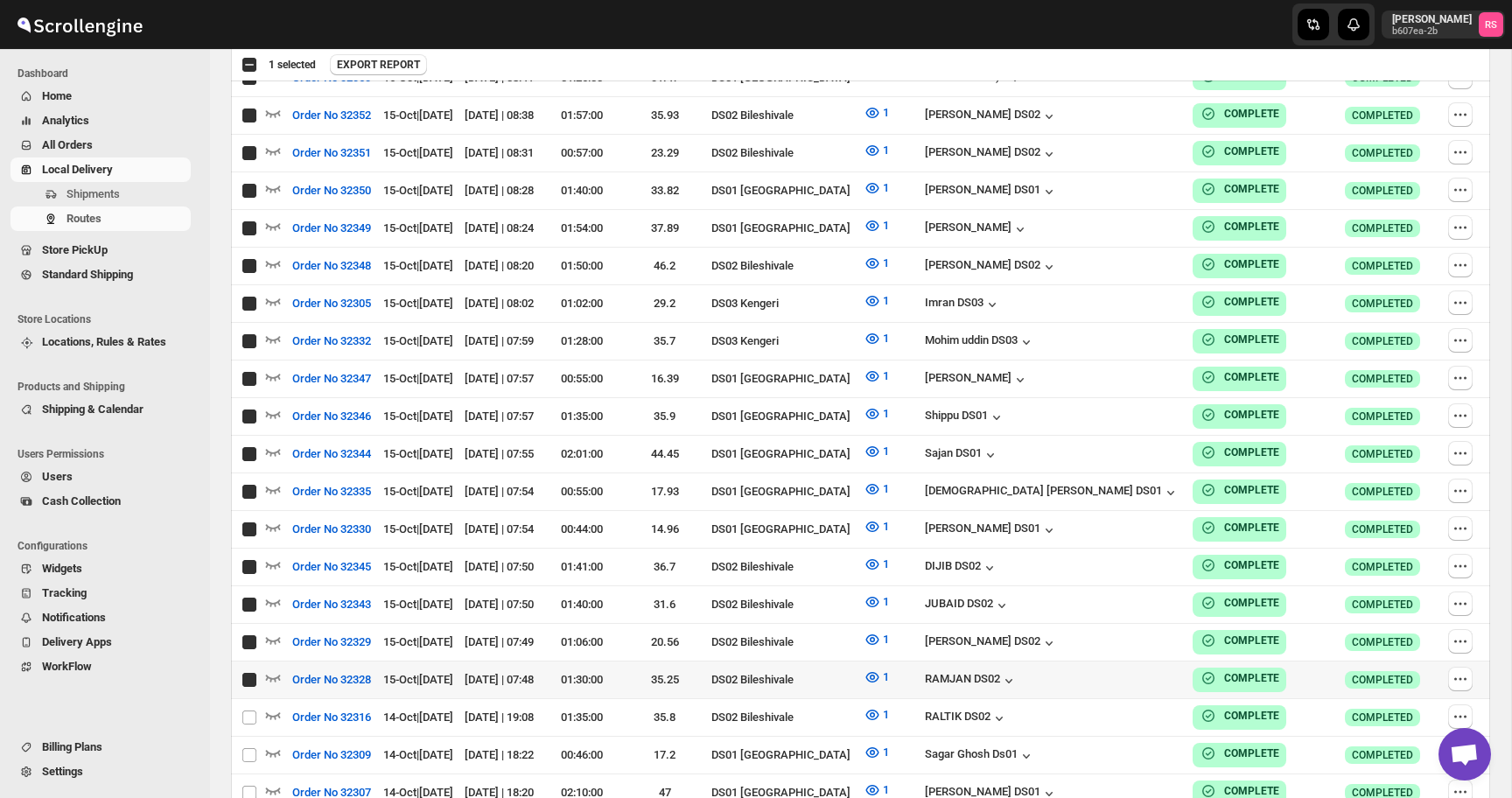
checkbox input "true"
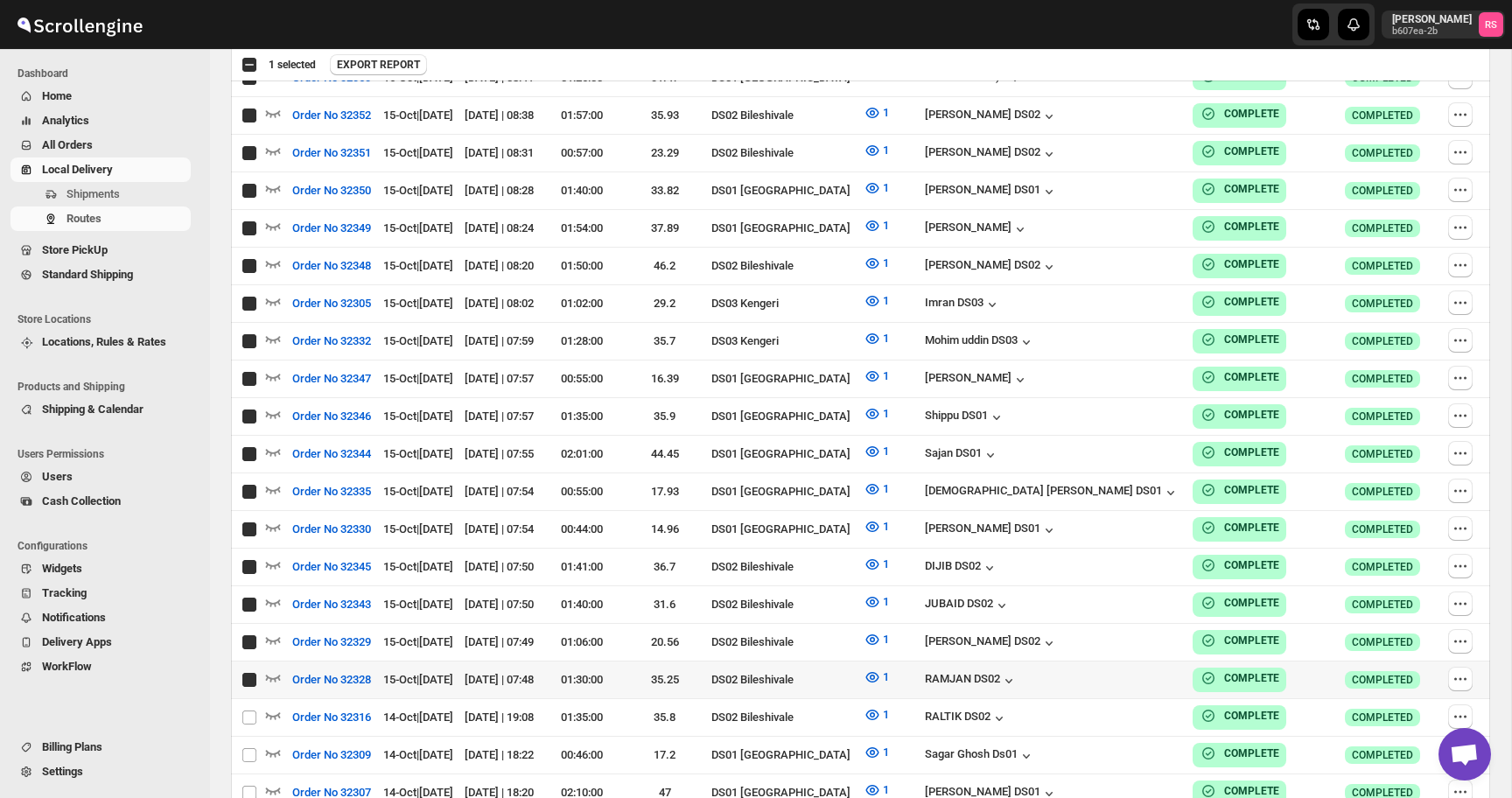
checkbox input "true"
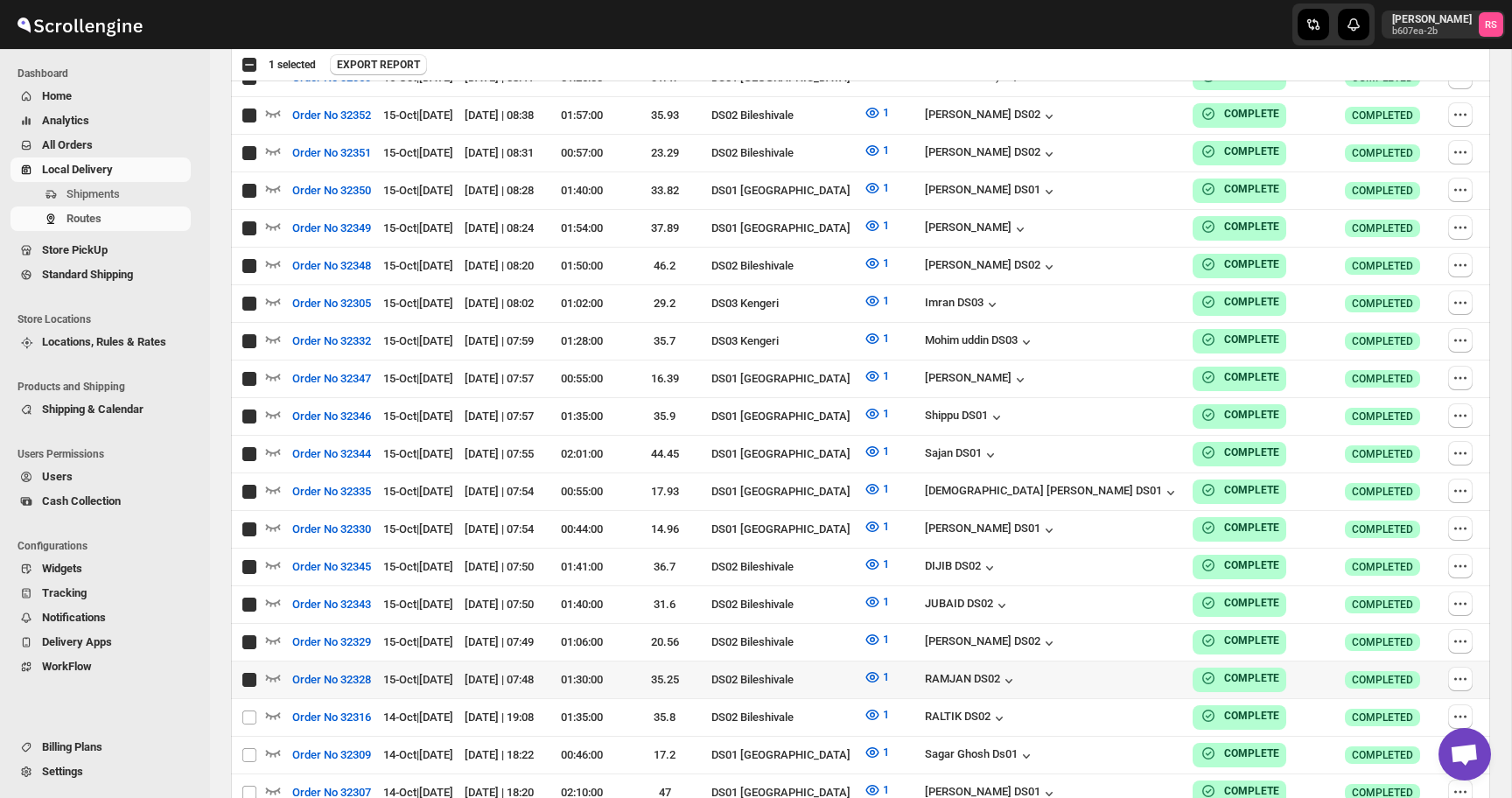
checkbox input "true"
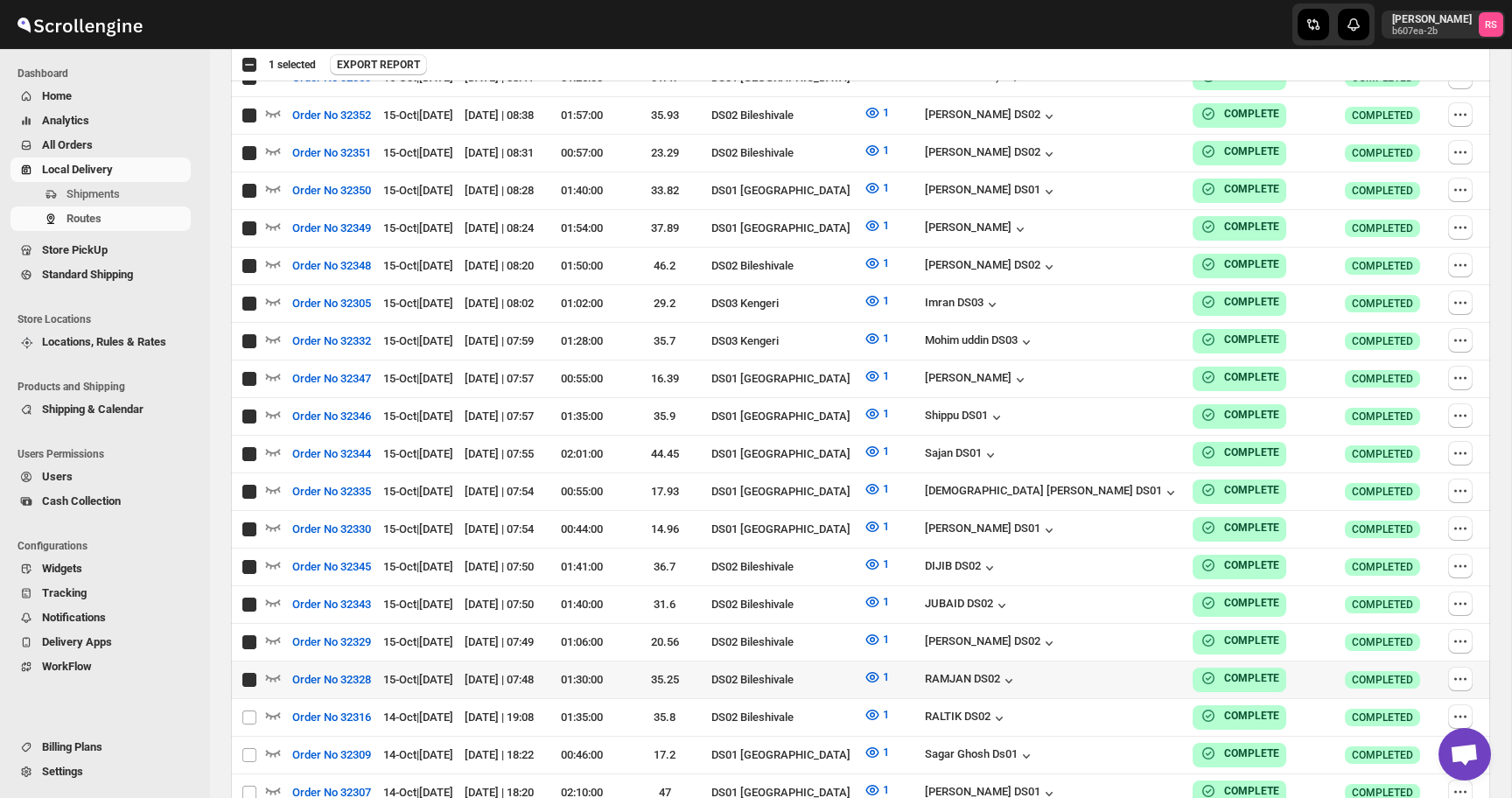
checkbox input "true"
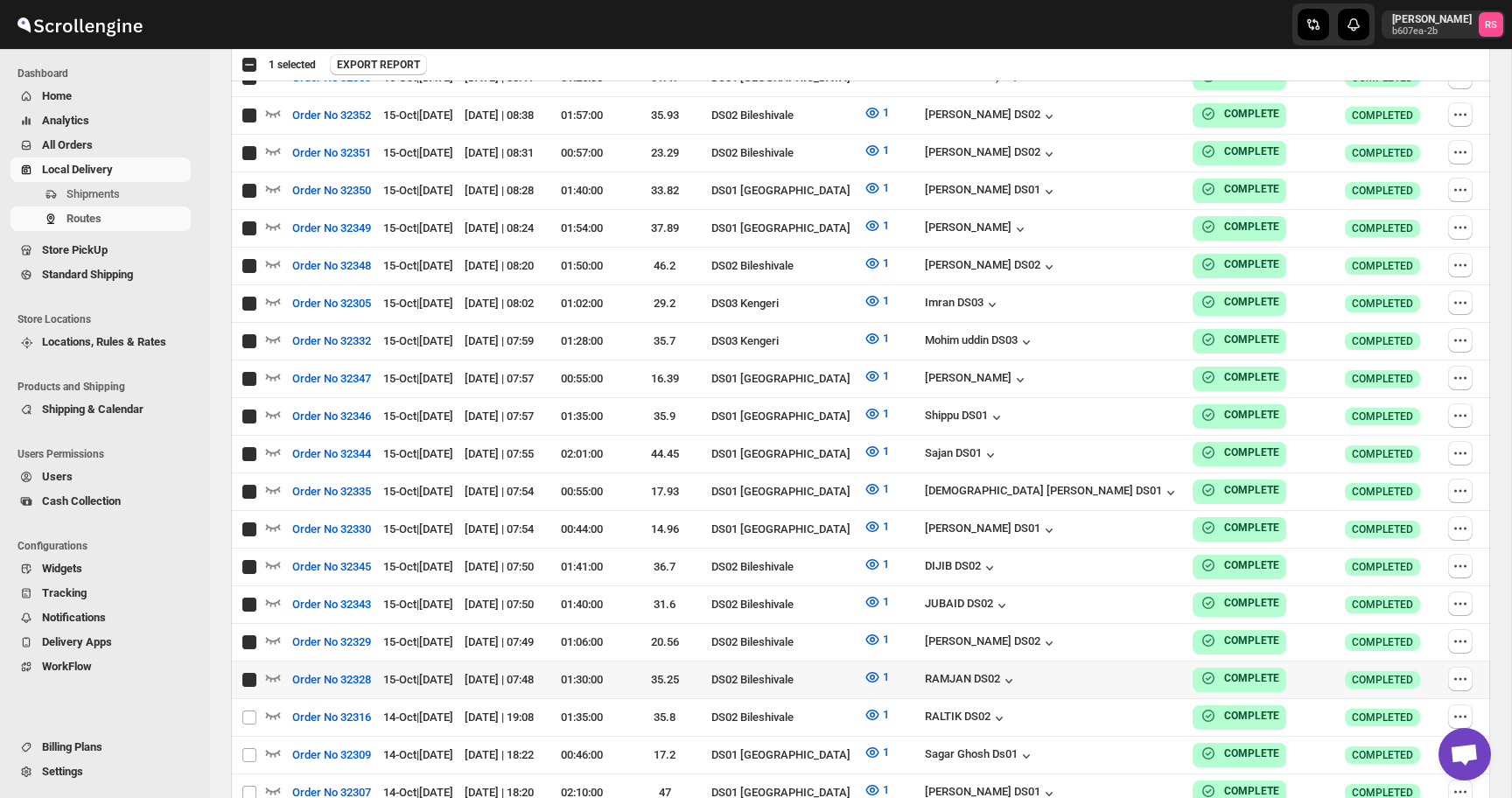
checkbox input "true"
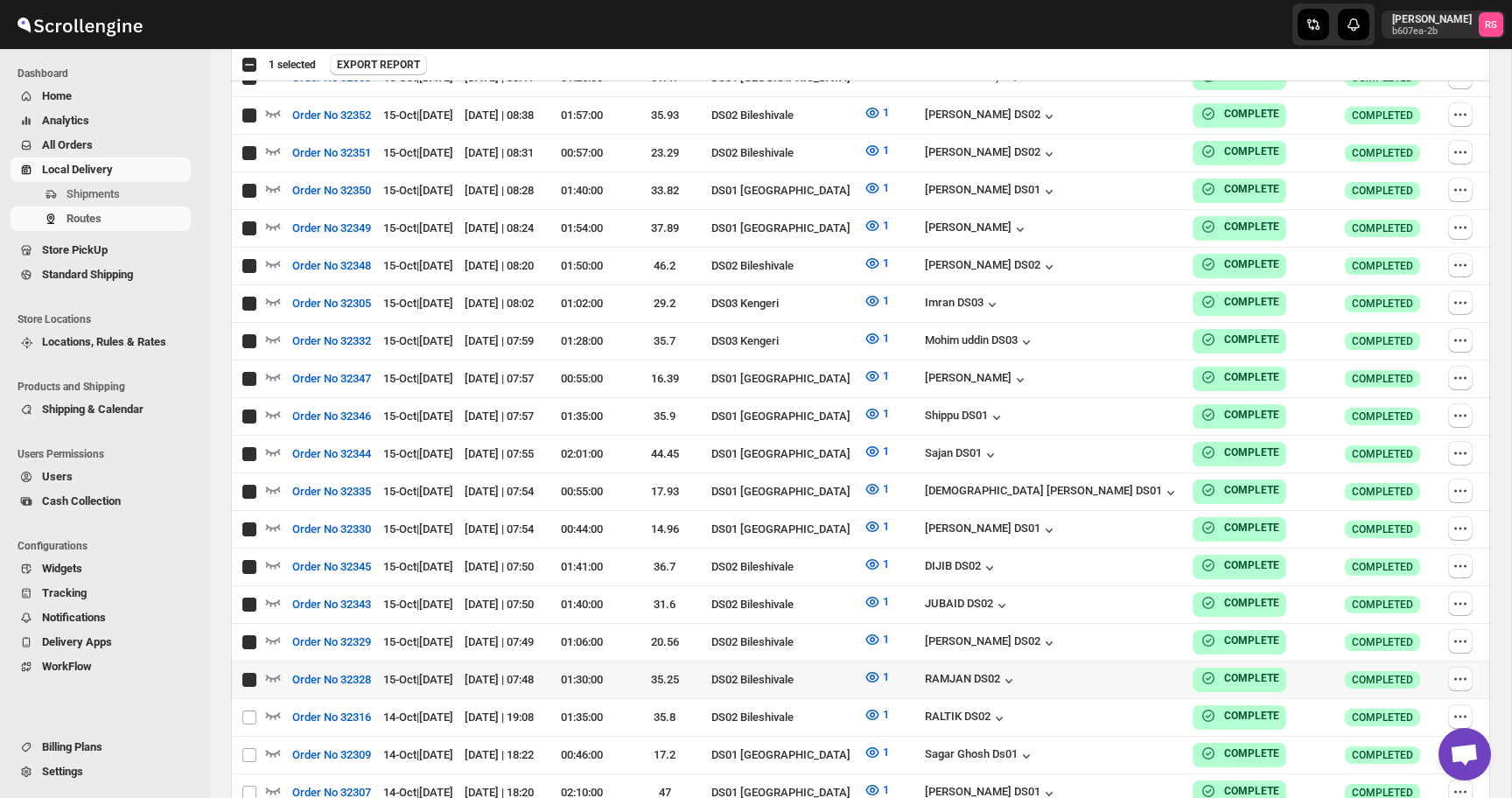
checkbox input "true"
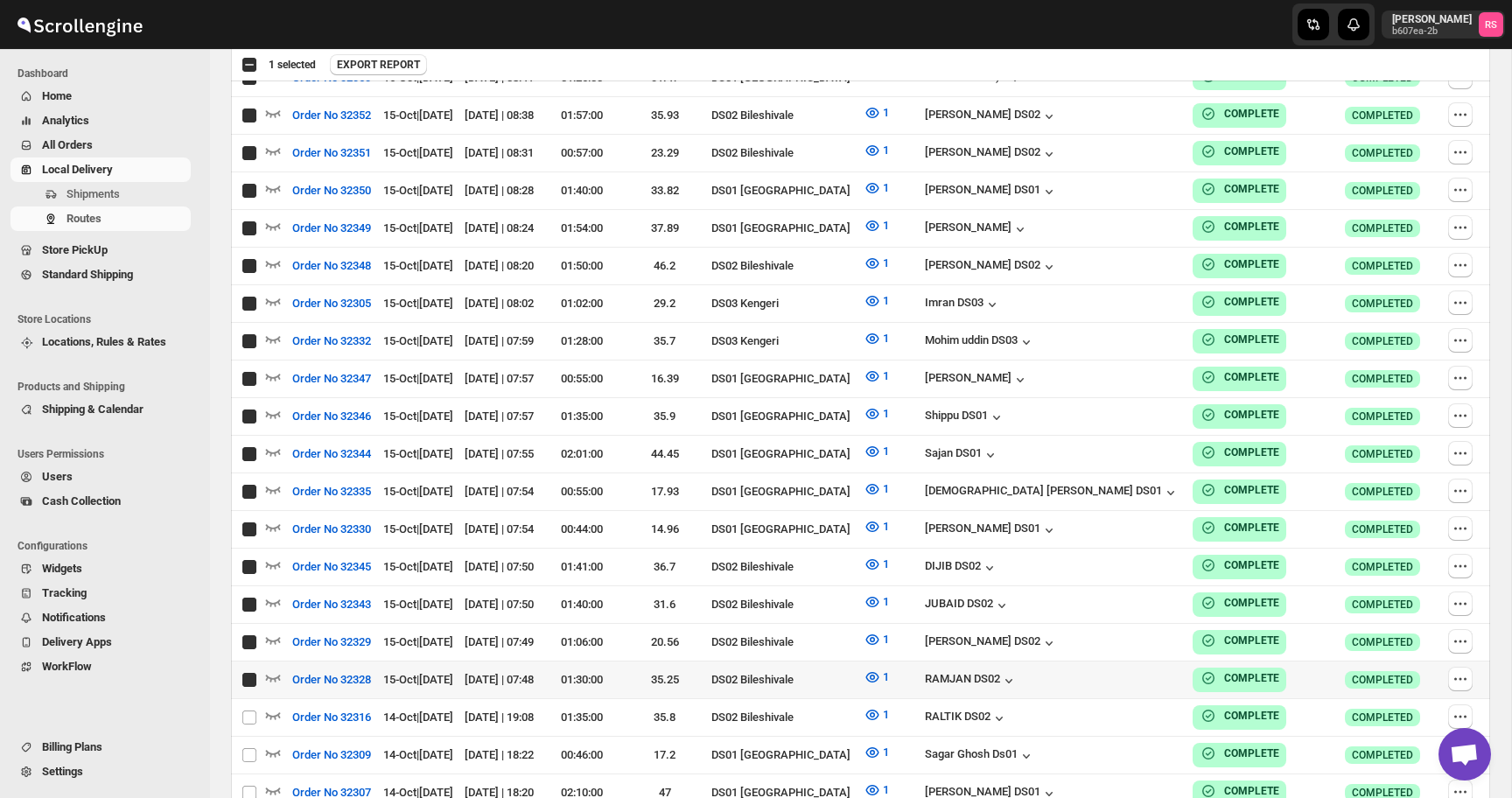
checkbox input "true"
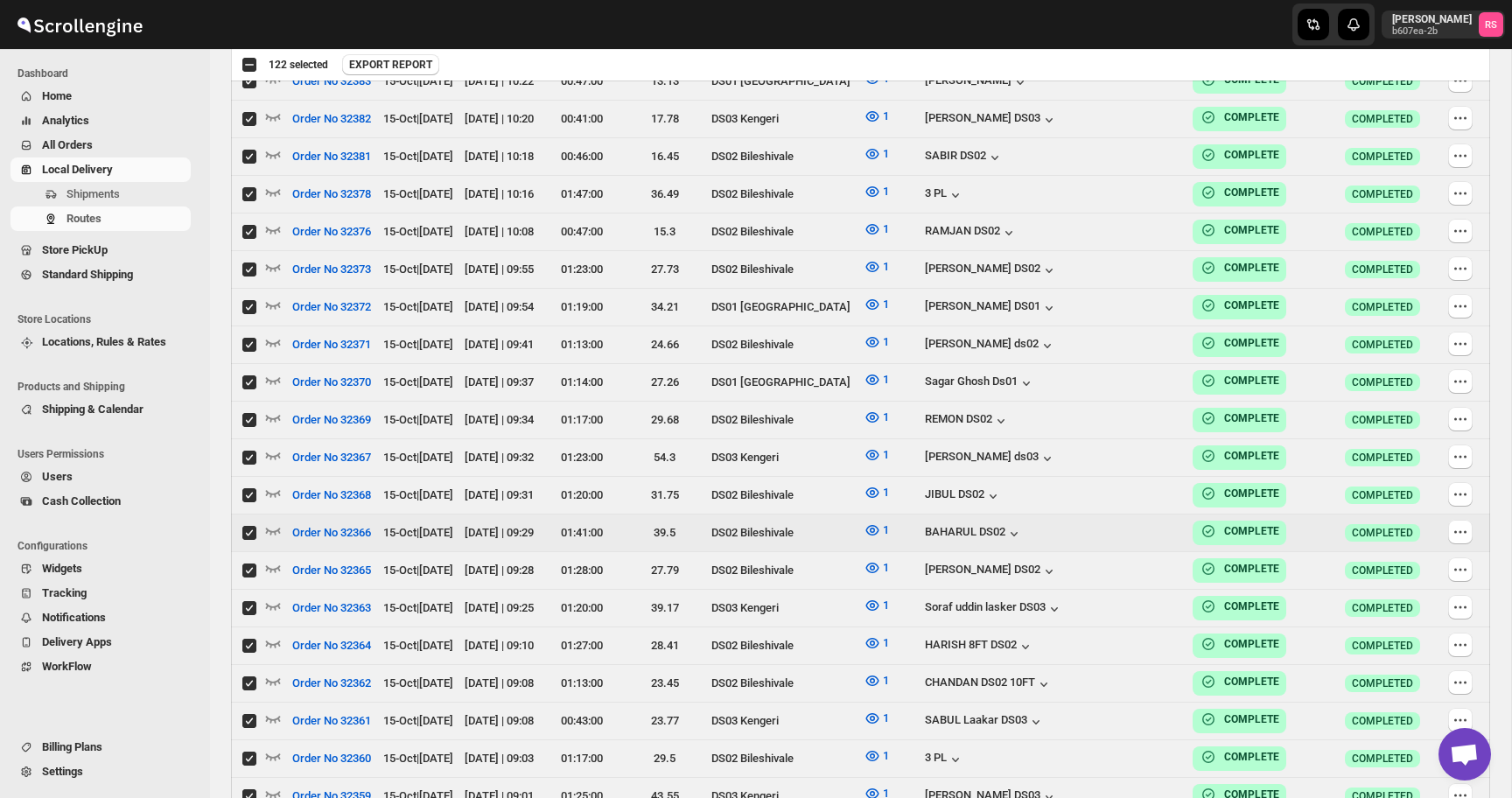
scroll to position [3620, 0]
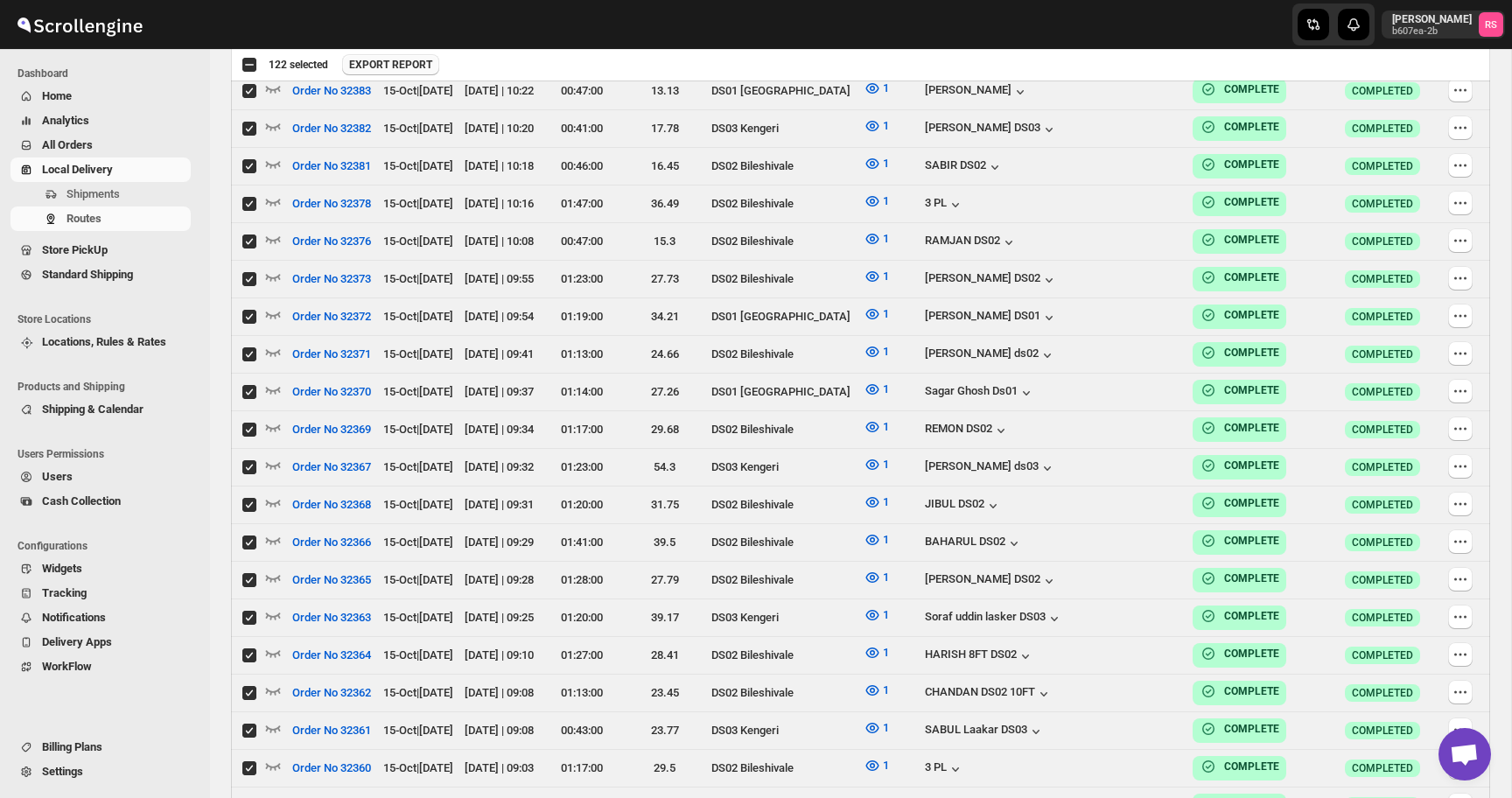
click at [430, 62] on span "EXPORT REPORT" at bounding box center [390, 65] width 83 height 14
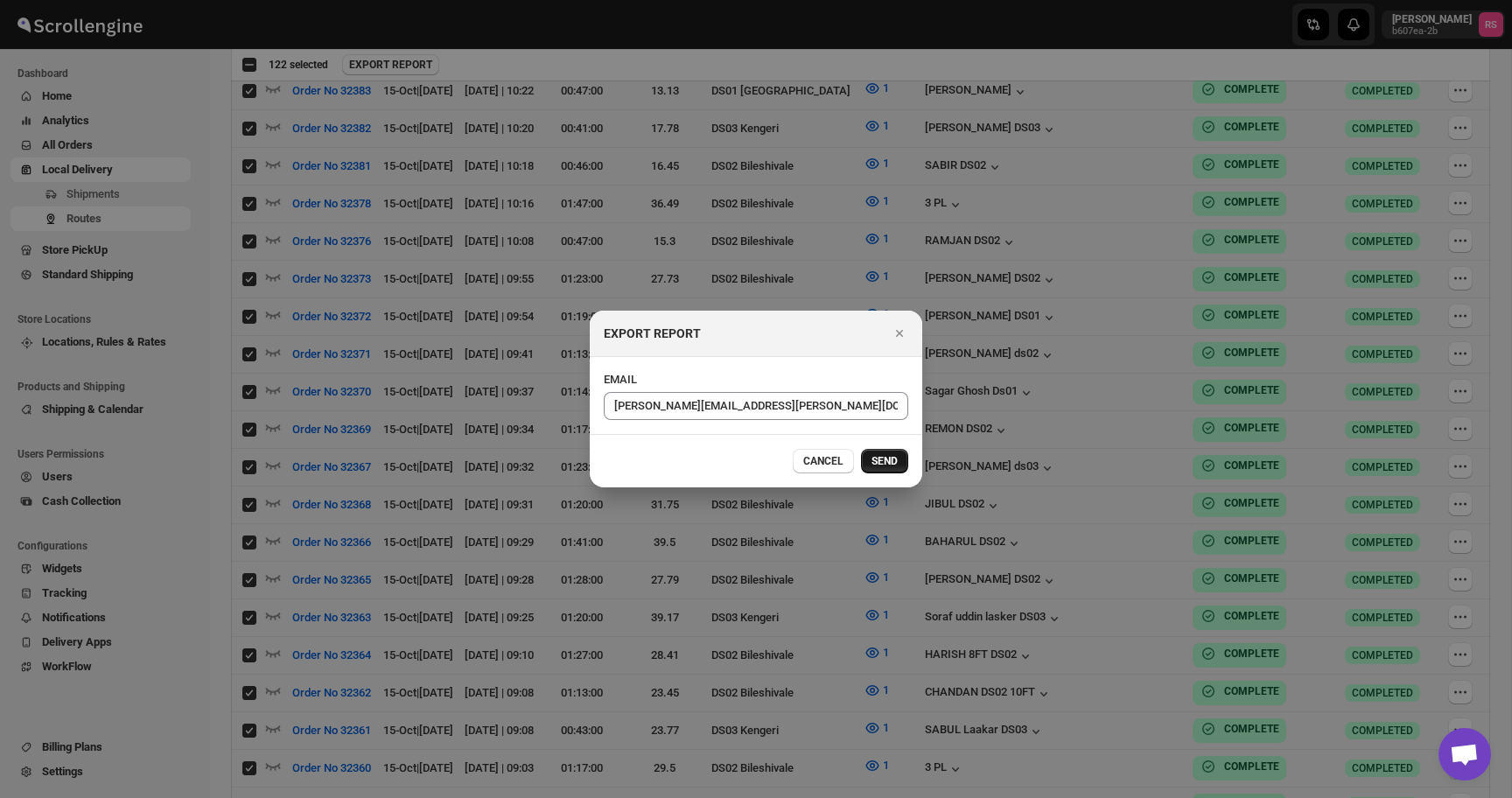
click at [878, 458] on span "SEND" at bounding box center [884, 461] width 26 height 14
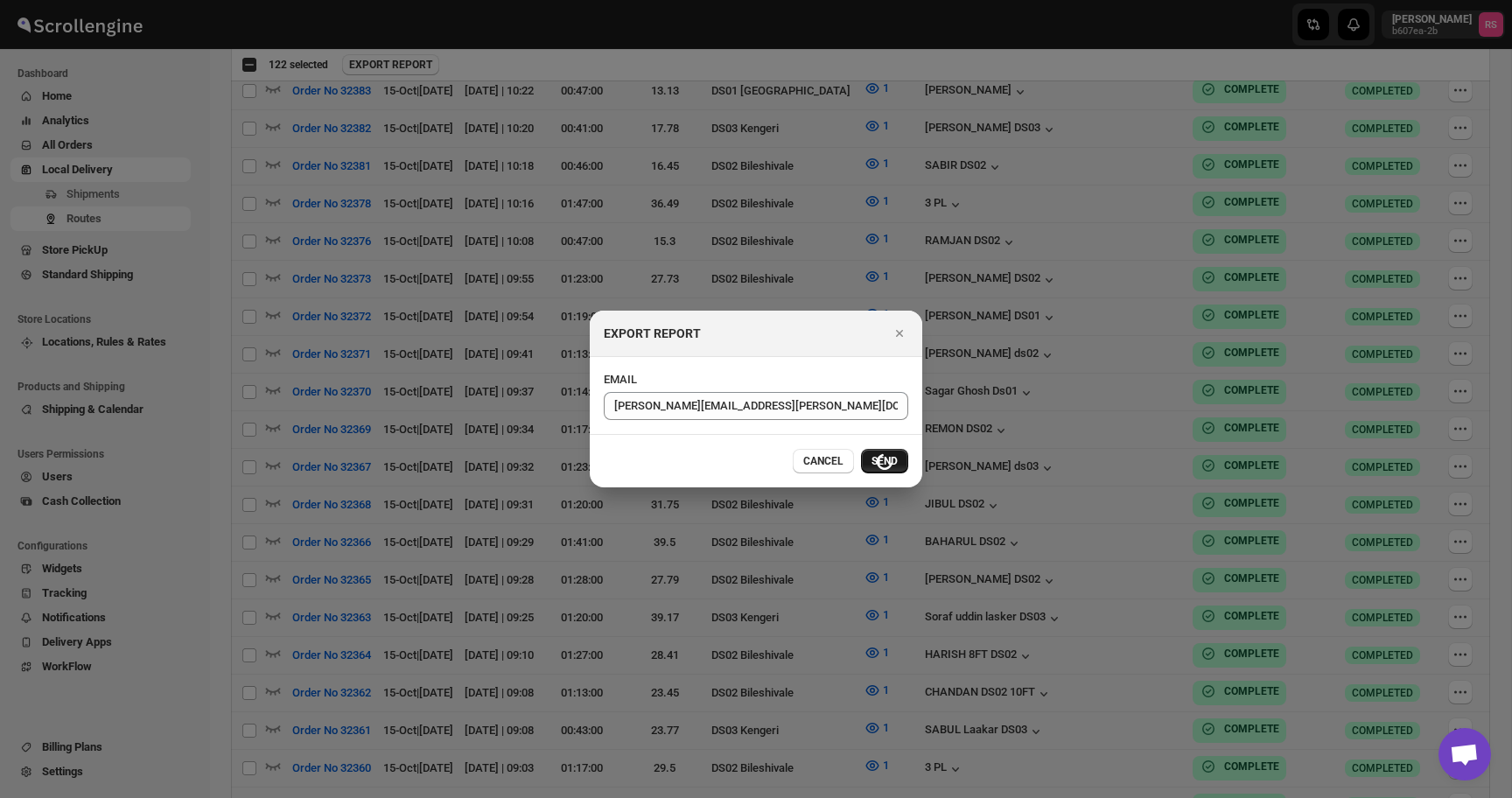
checkbox input "false"
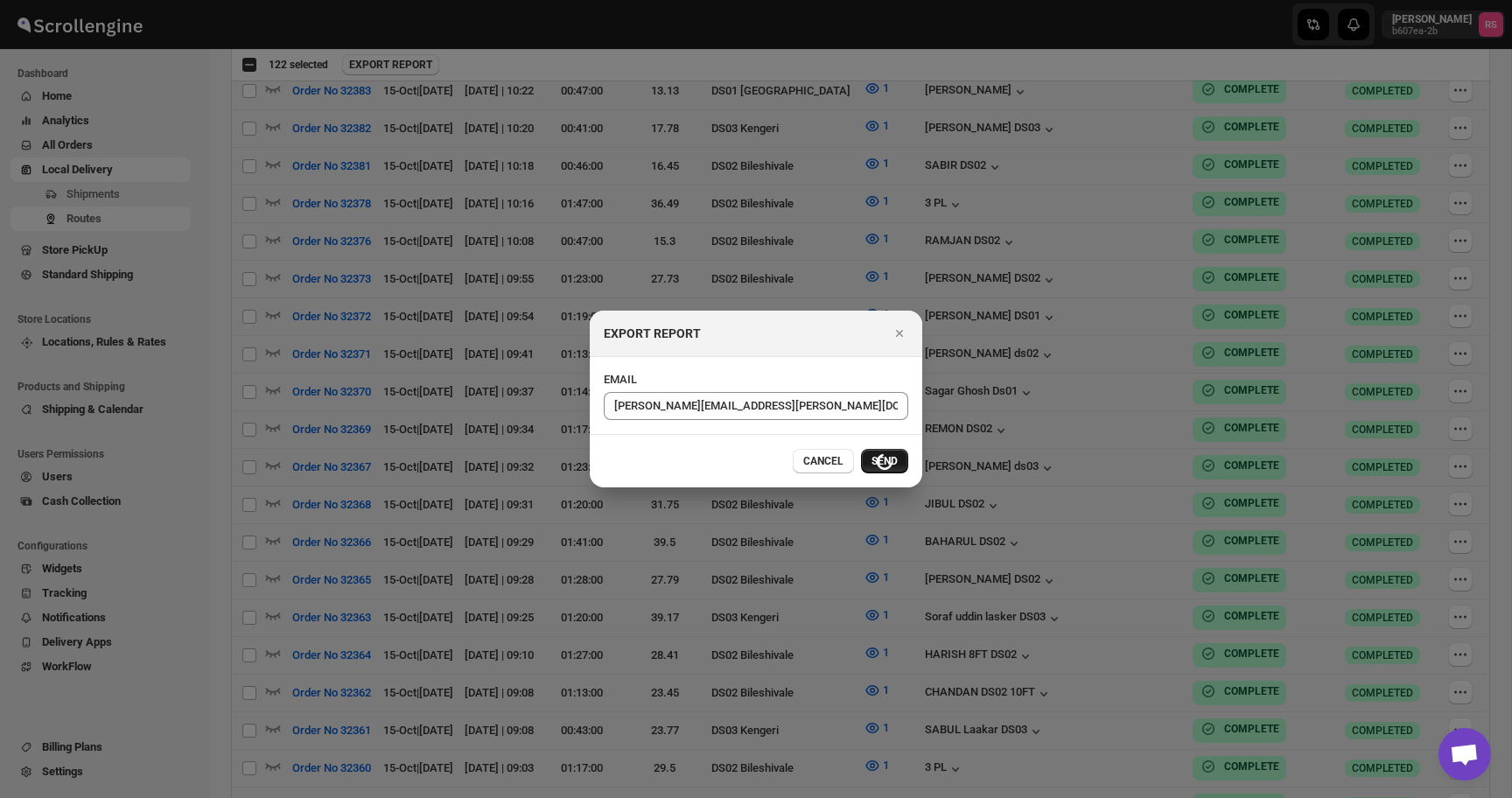
checkbox input "false"
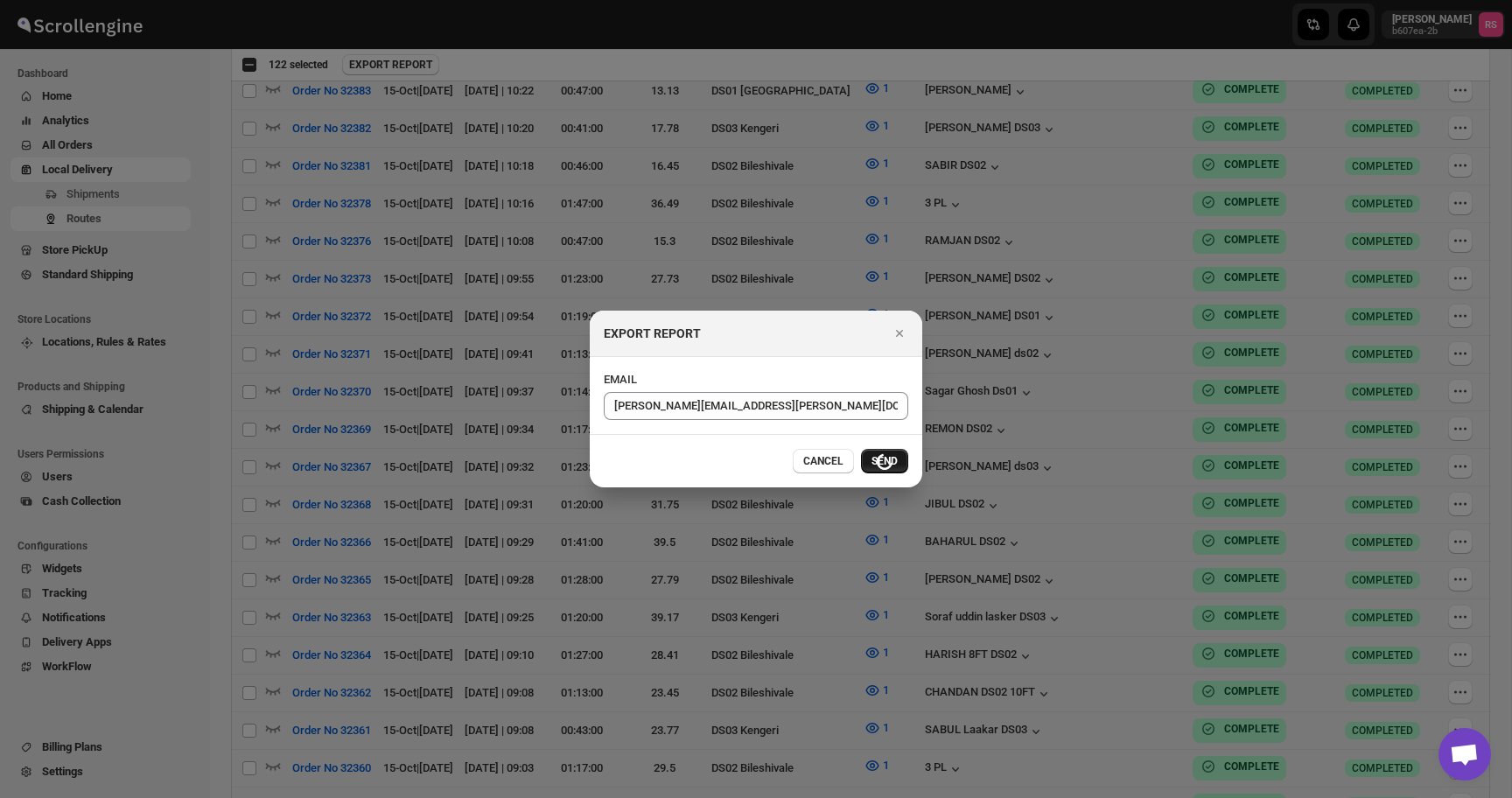
checkbox input "false"
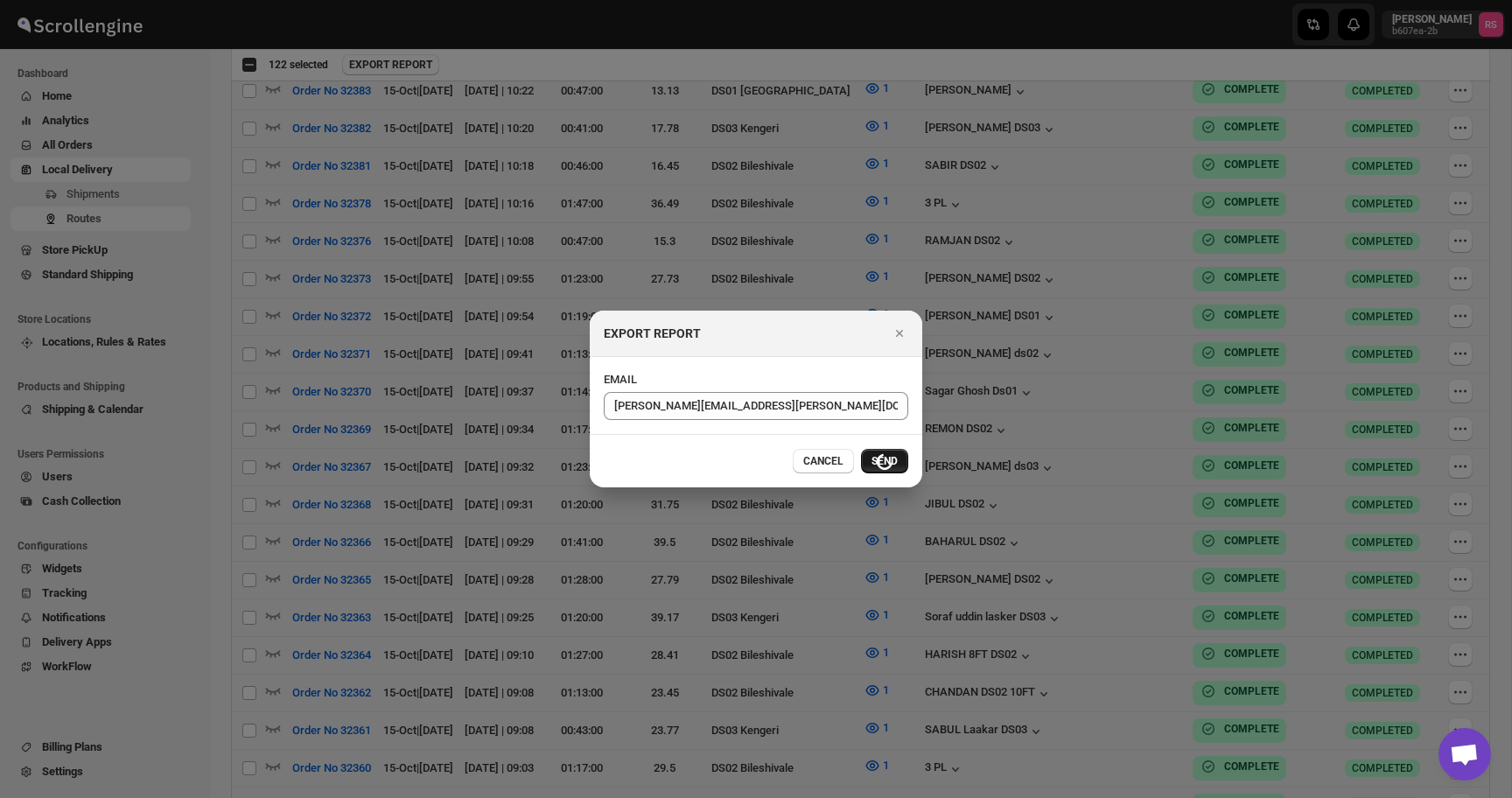
checkbox input "false"
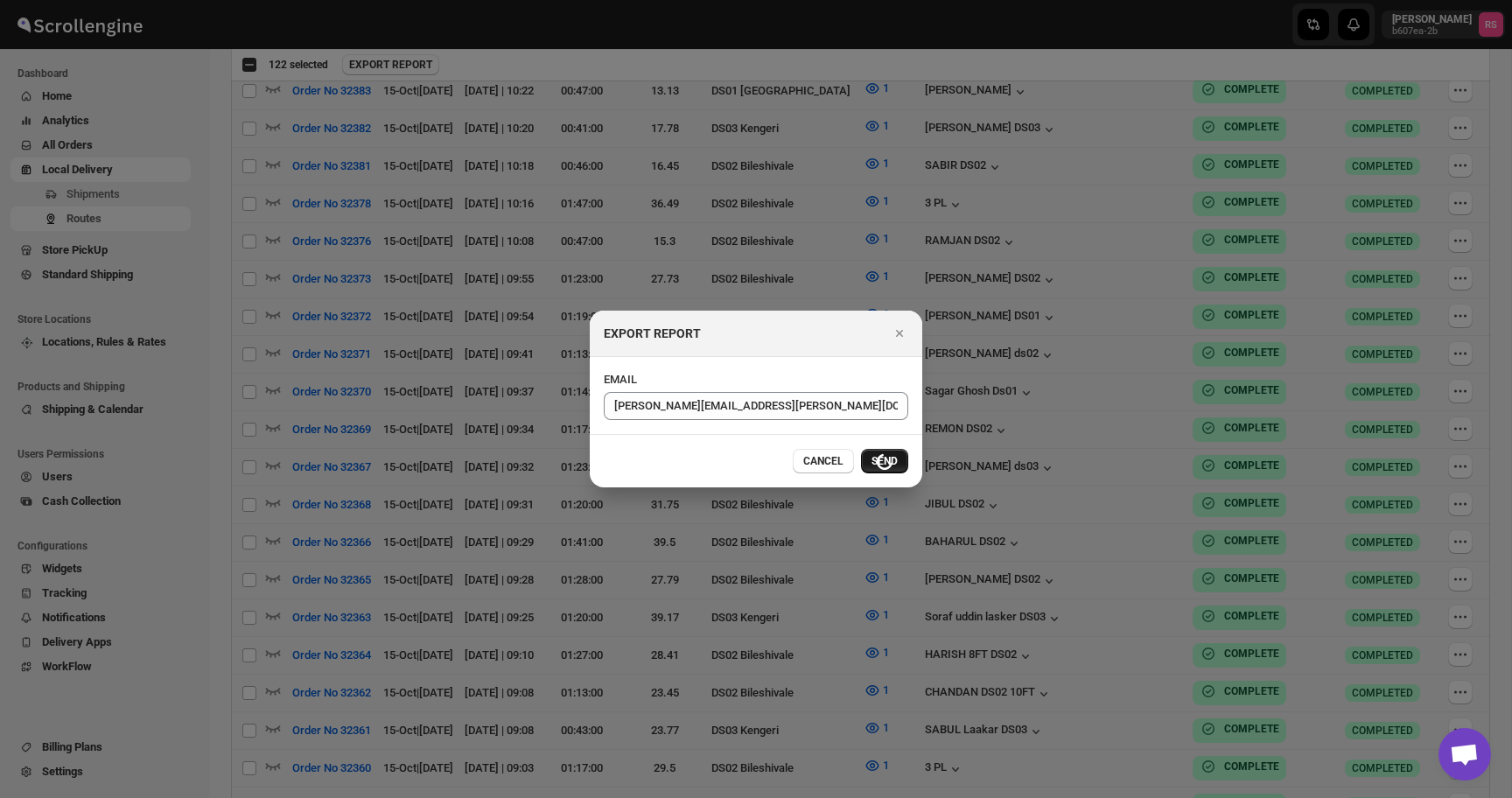
checkbox input "false"
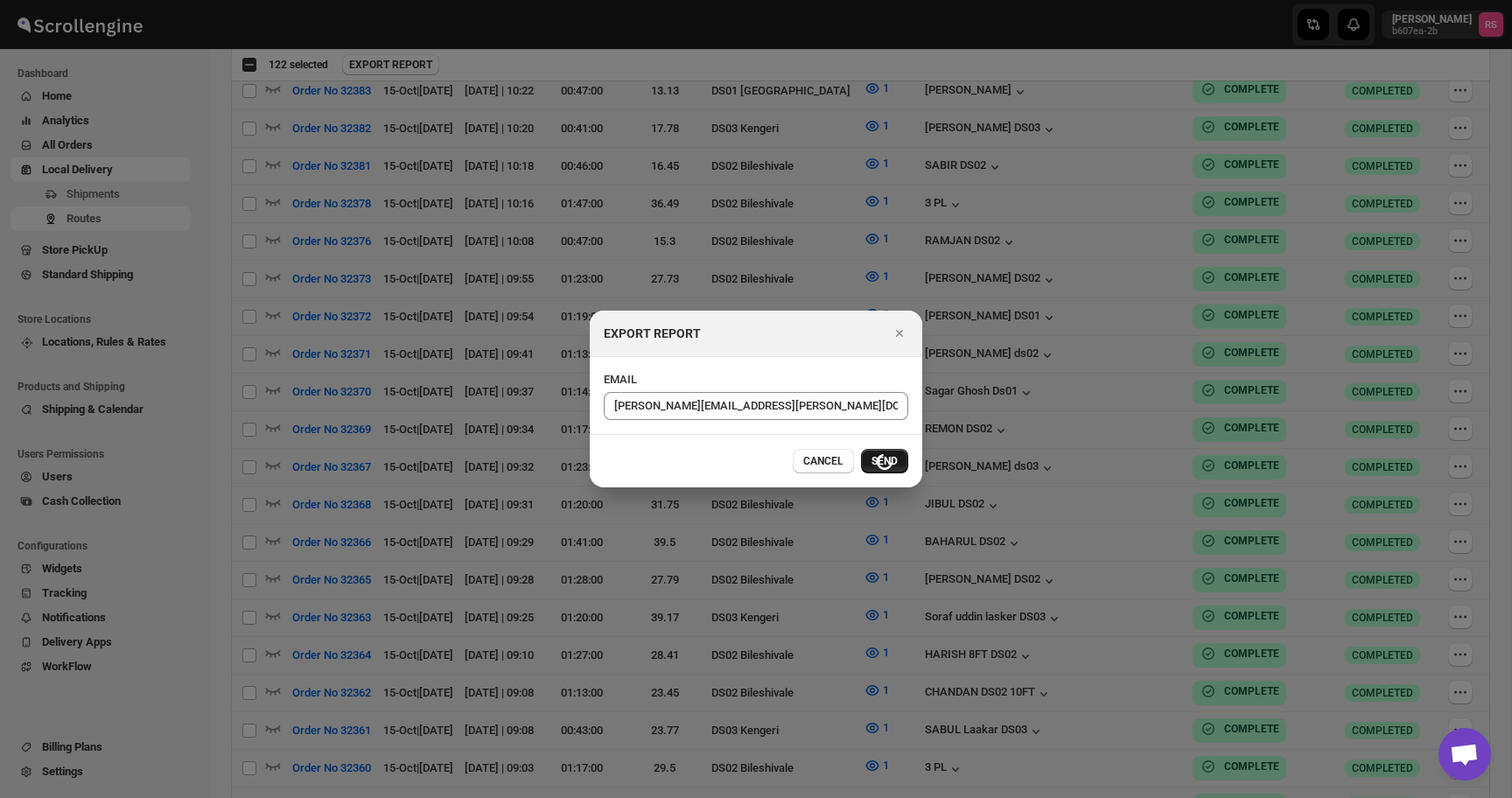
checkbox input "false"
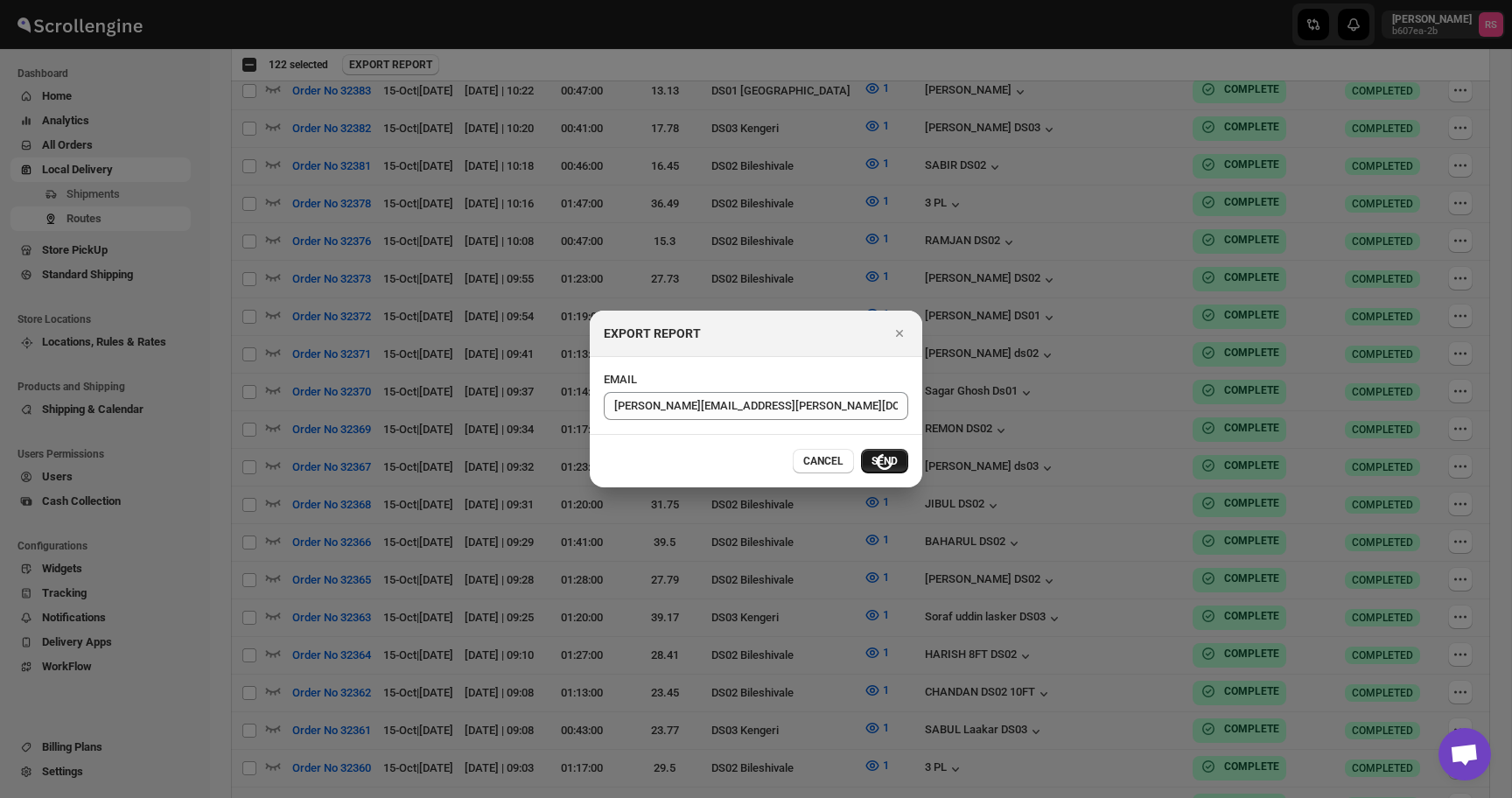
checkbox input "false"
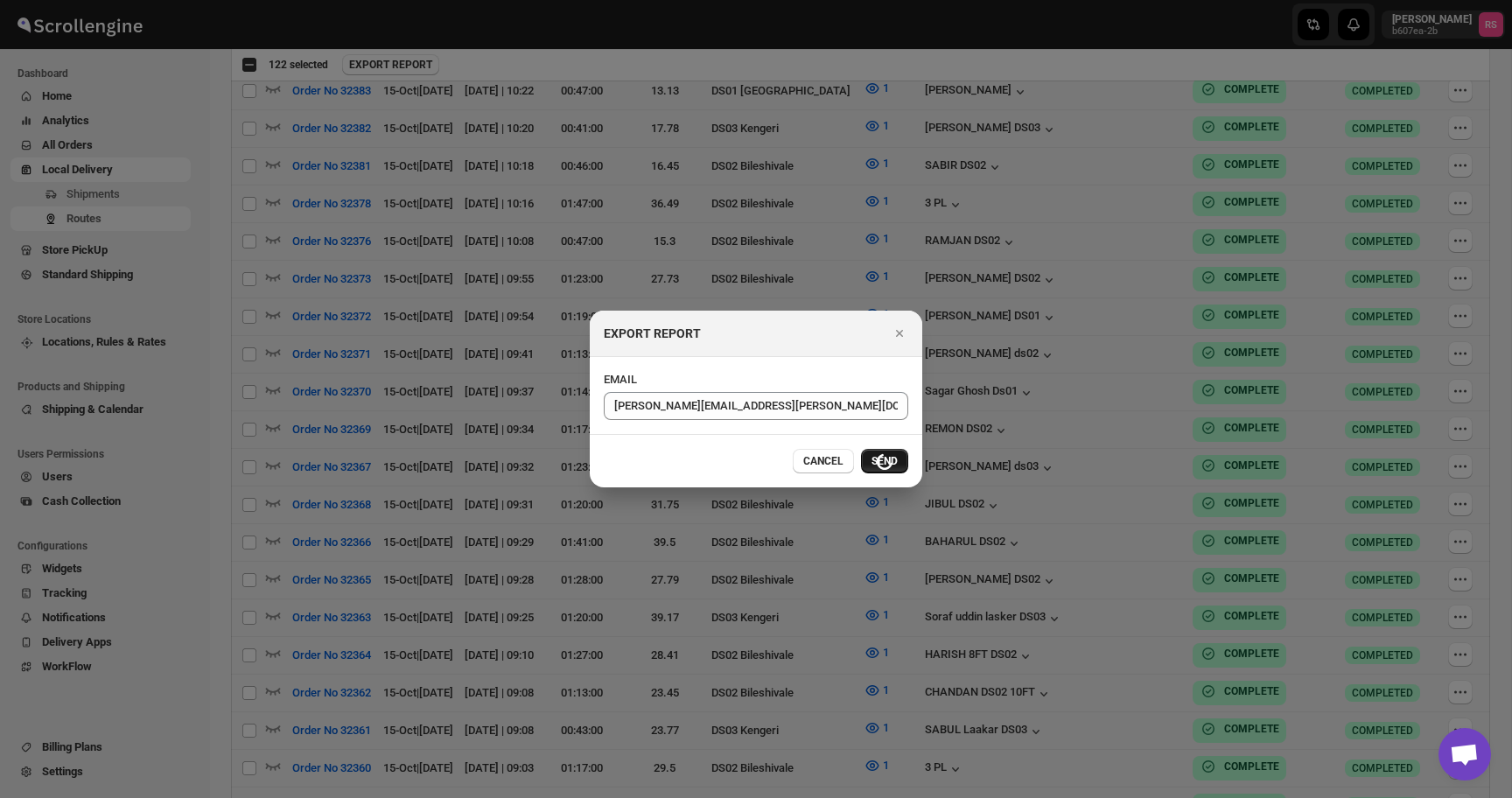
checkbox input "false"
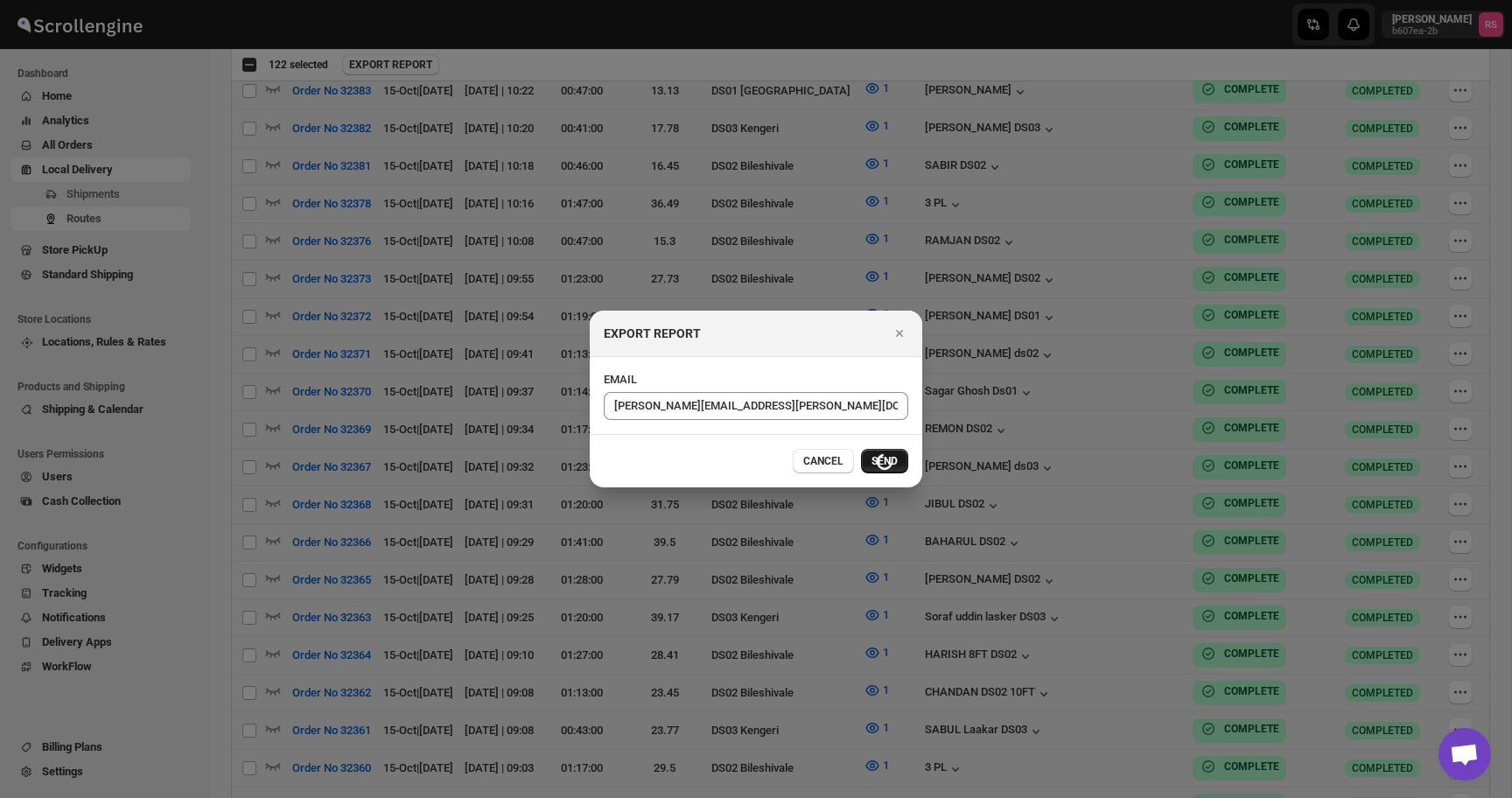
checkbox input "false"
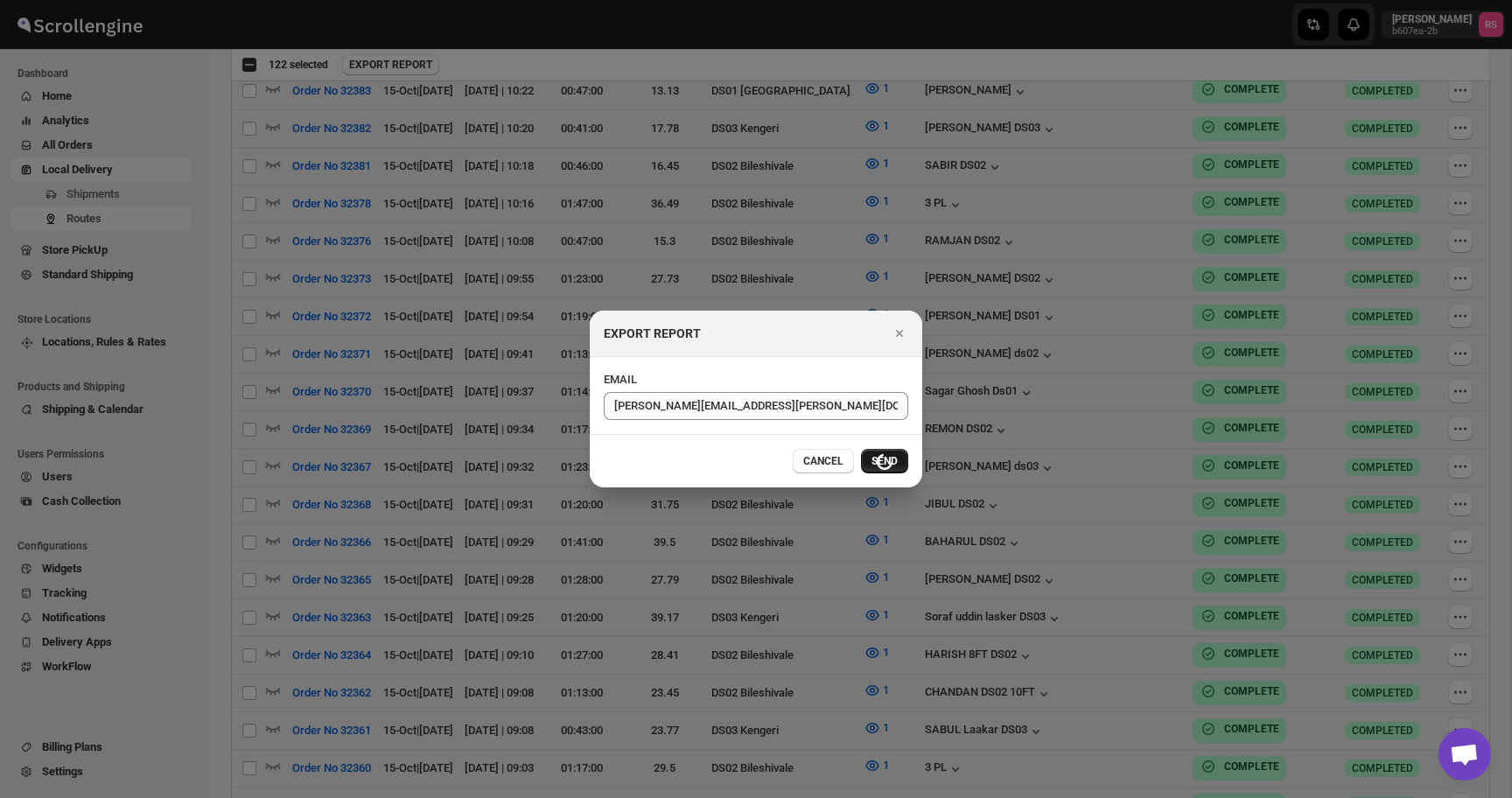
checkbox input "false"
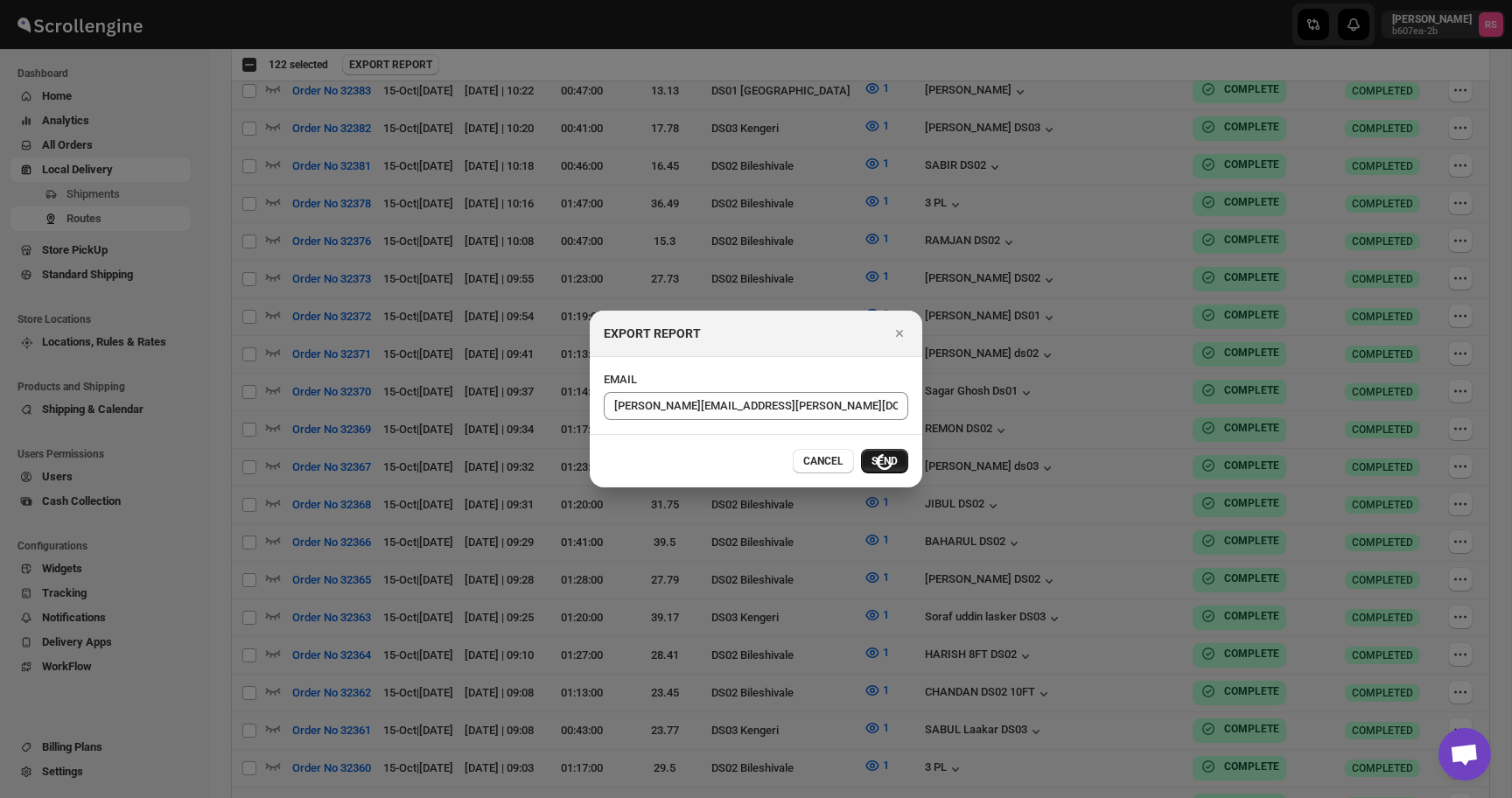
checkbox input "false"
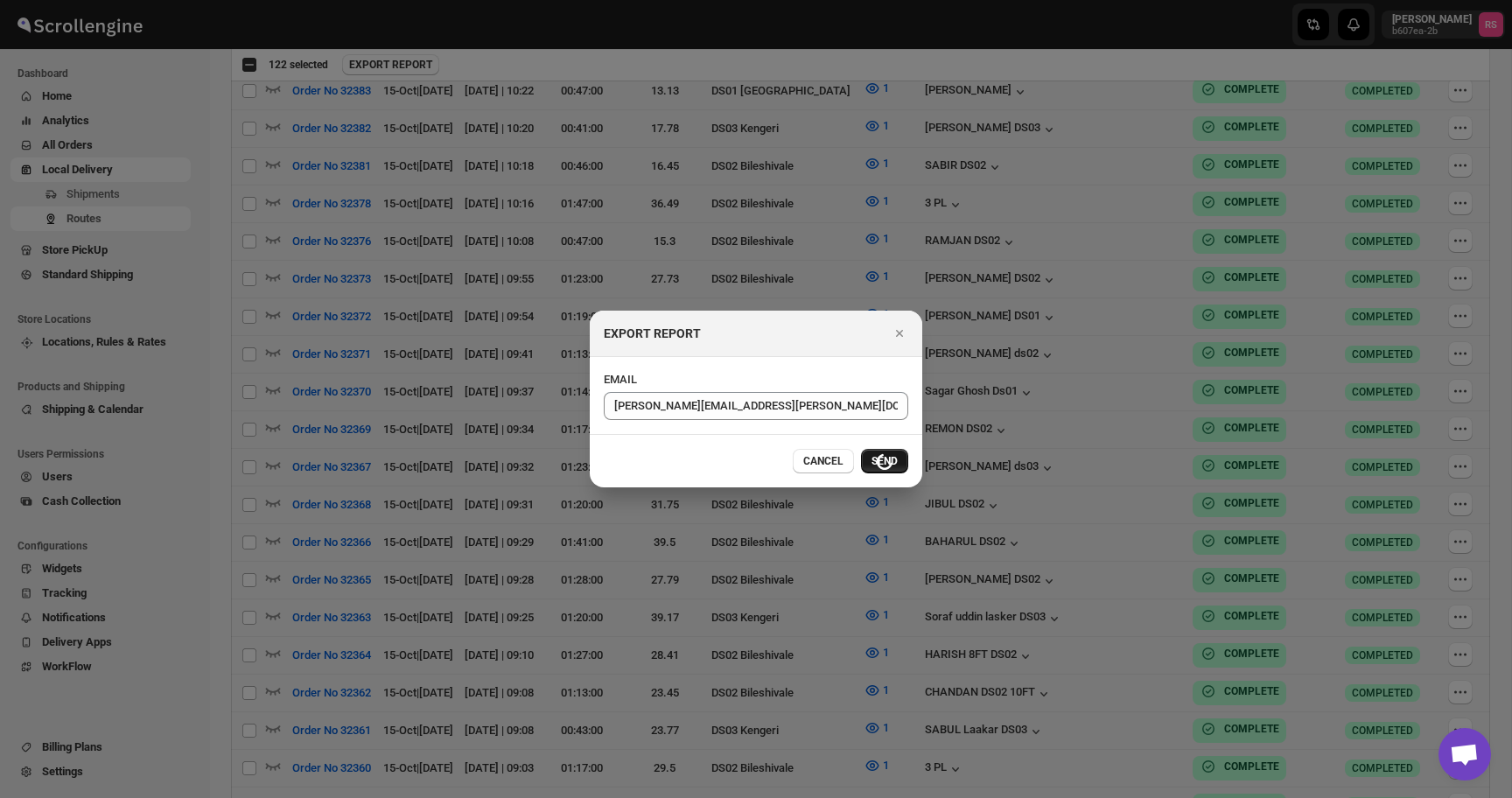
checkbox input "false"
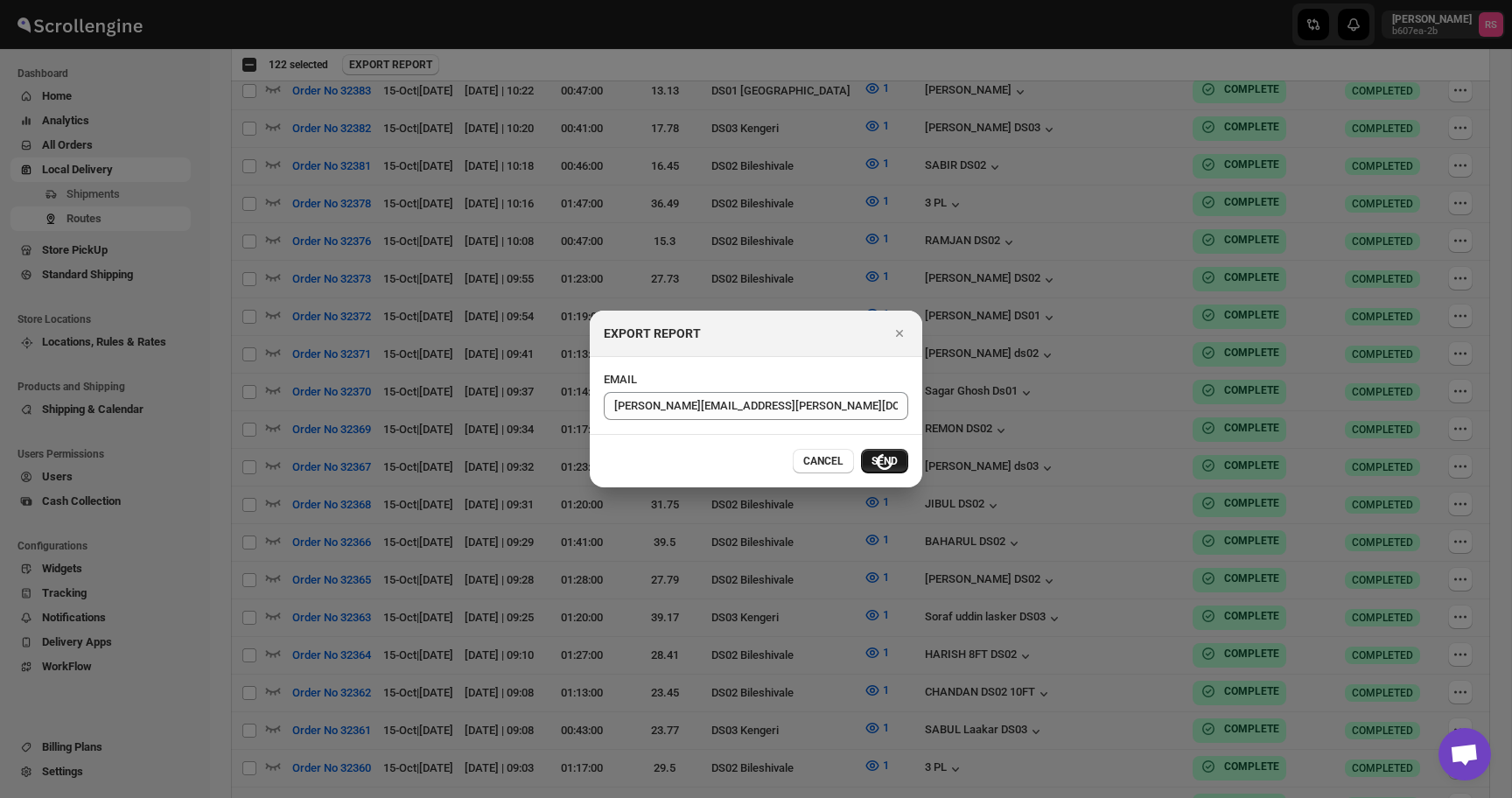
checkbox input "false"
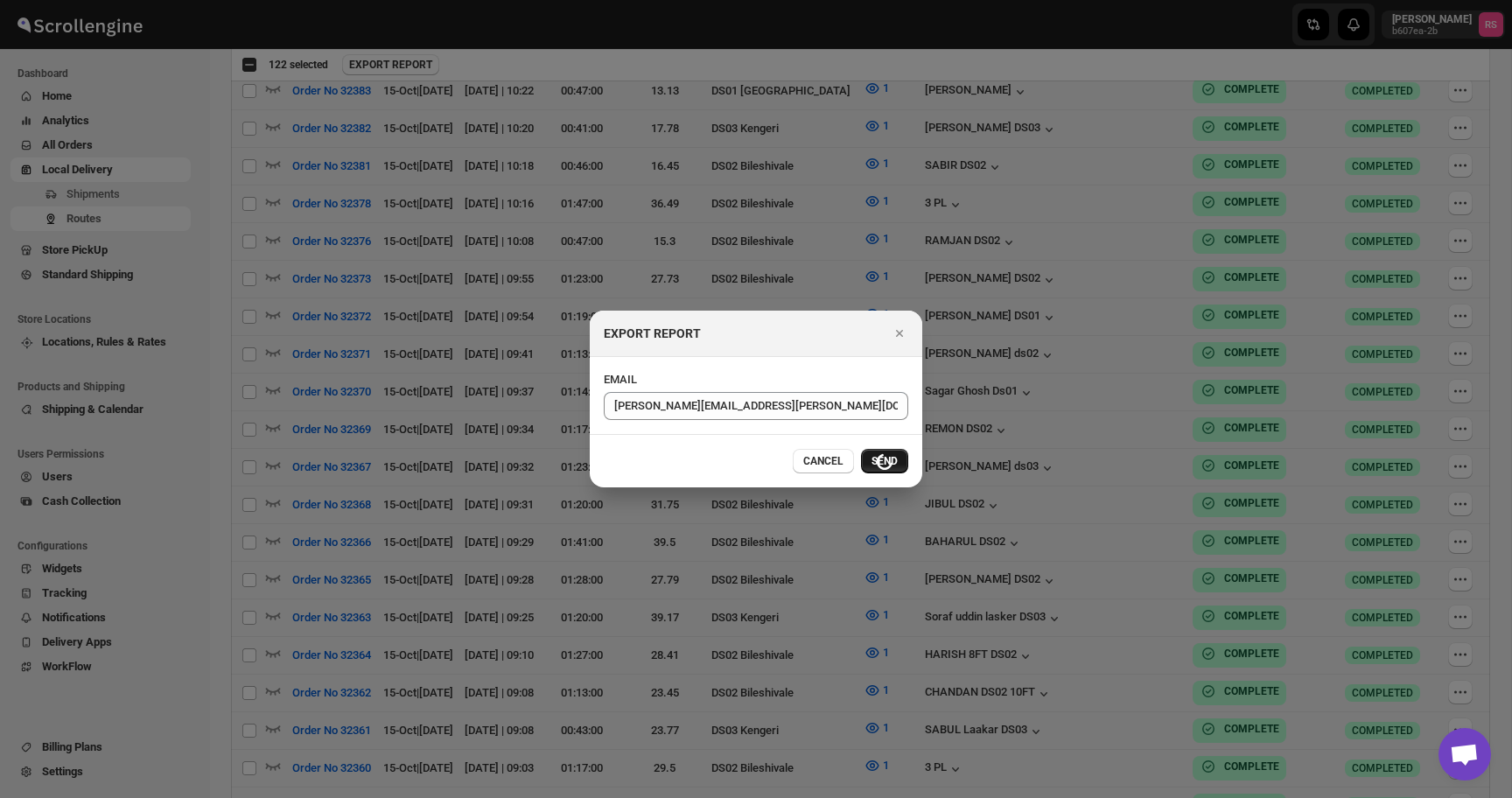
checkbox input "false"
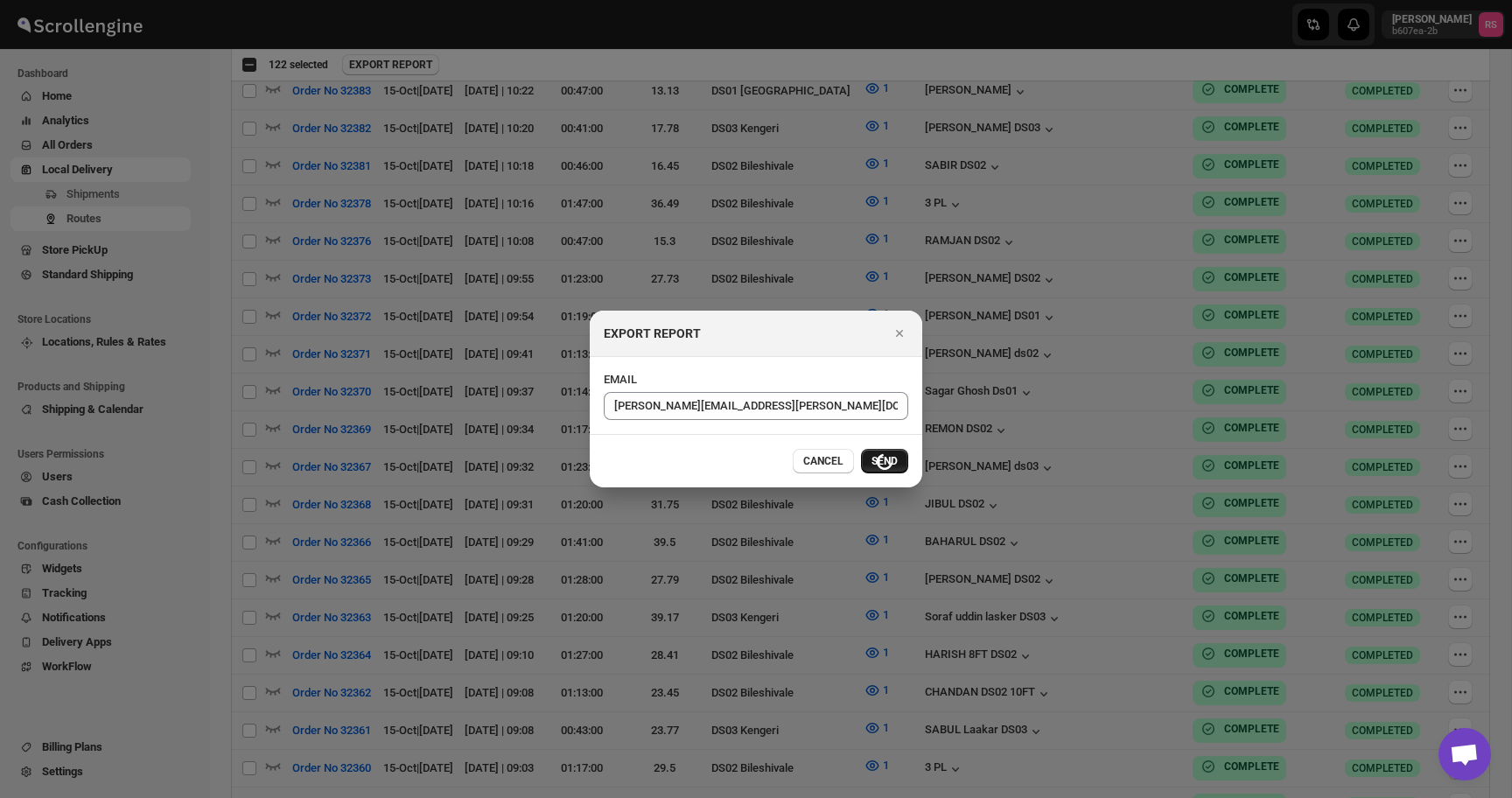
checkbox input "false"
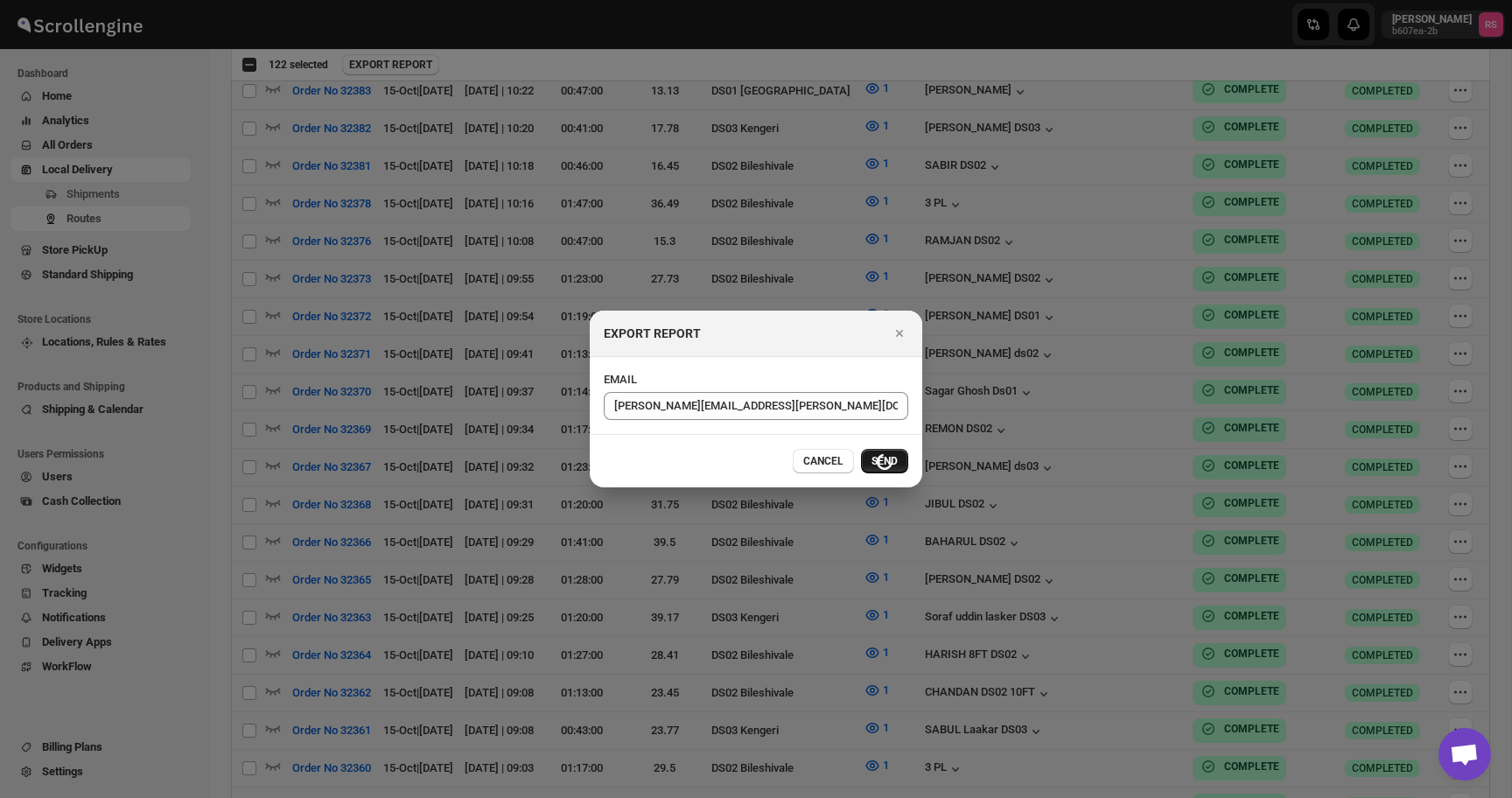
checkbox input "false"
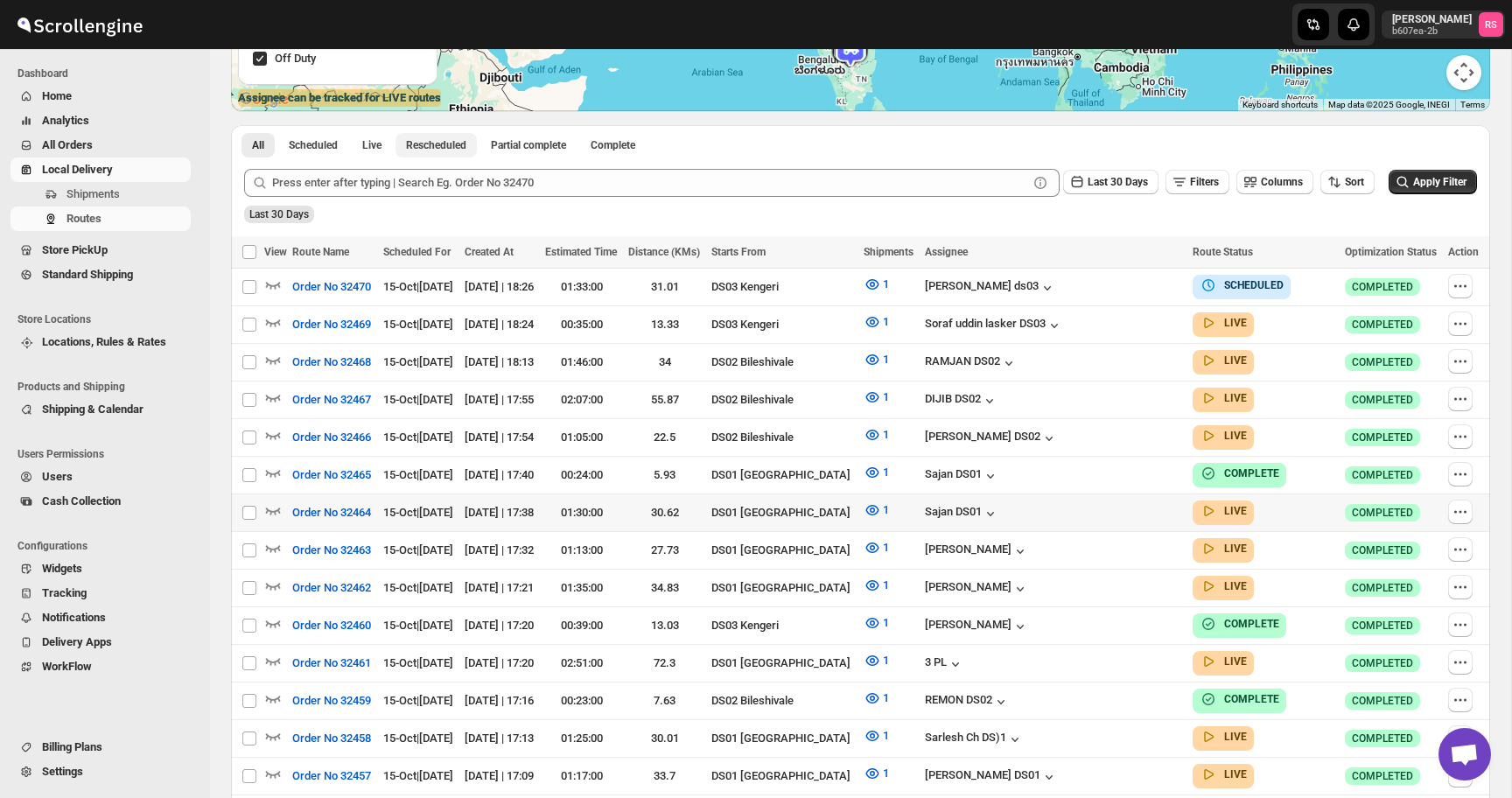
scroll to position [346, 0]
